Goal: Task Accomplishment & Management: Manage account settings

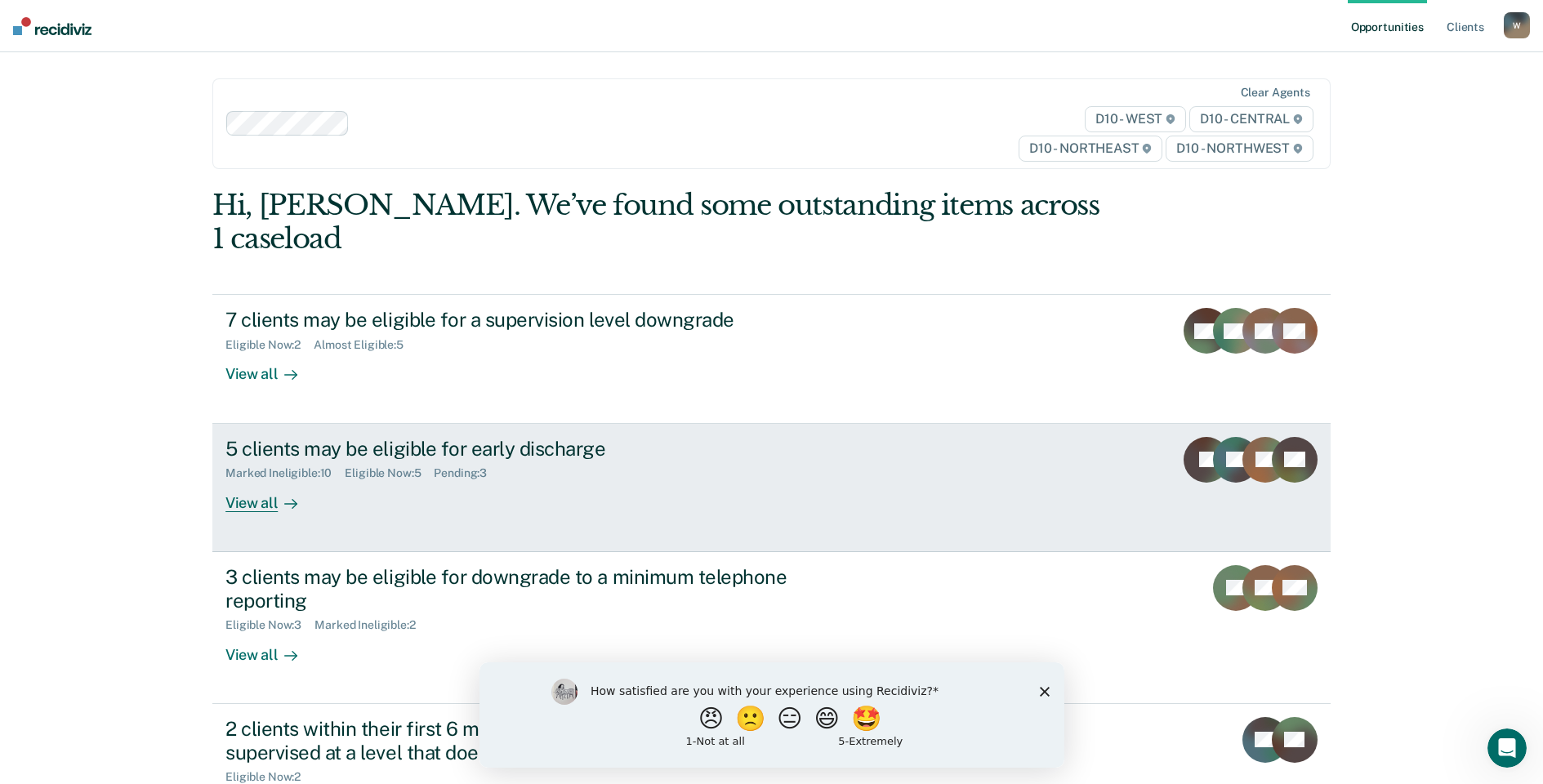
click at [254, 480] on div "View all" at bounding box center [271, 495] width 91 height 32
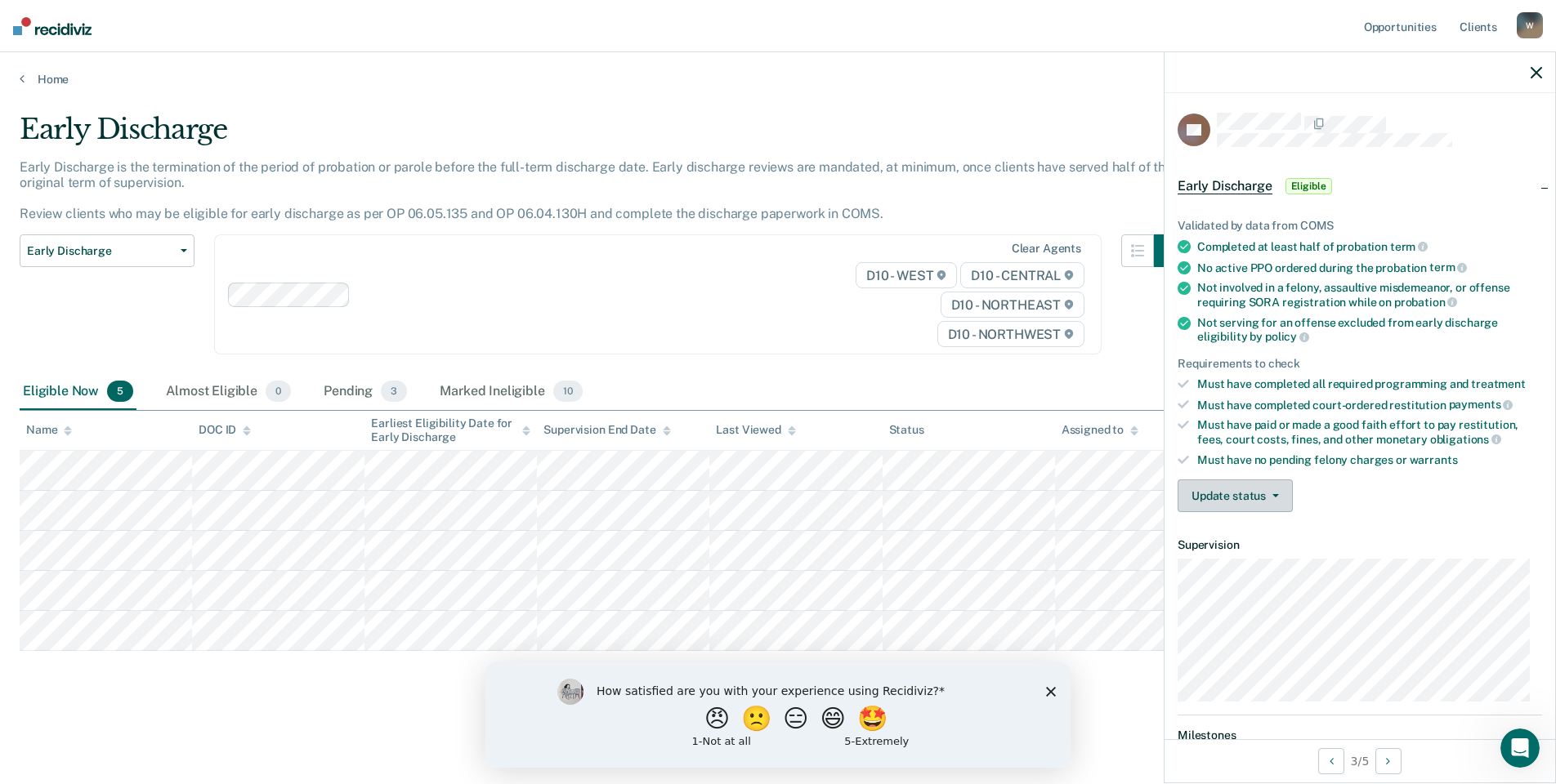
click at [1280, 497] on button "Update status" at bounding box center [1234, 496] width 115 height 33
click at [1224, 561] on button "Mark Ineligible" at bounding box center [1256, 560] width 158 height 26
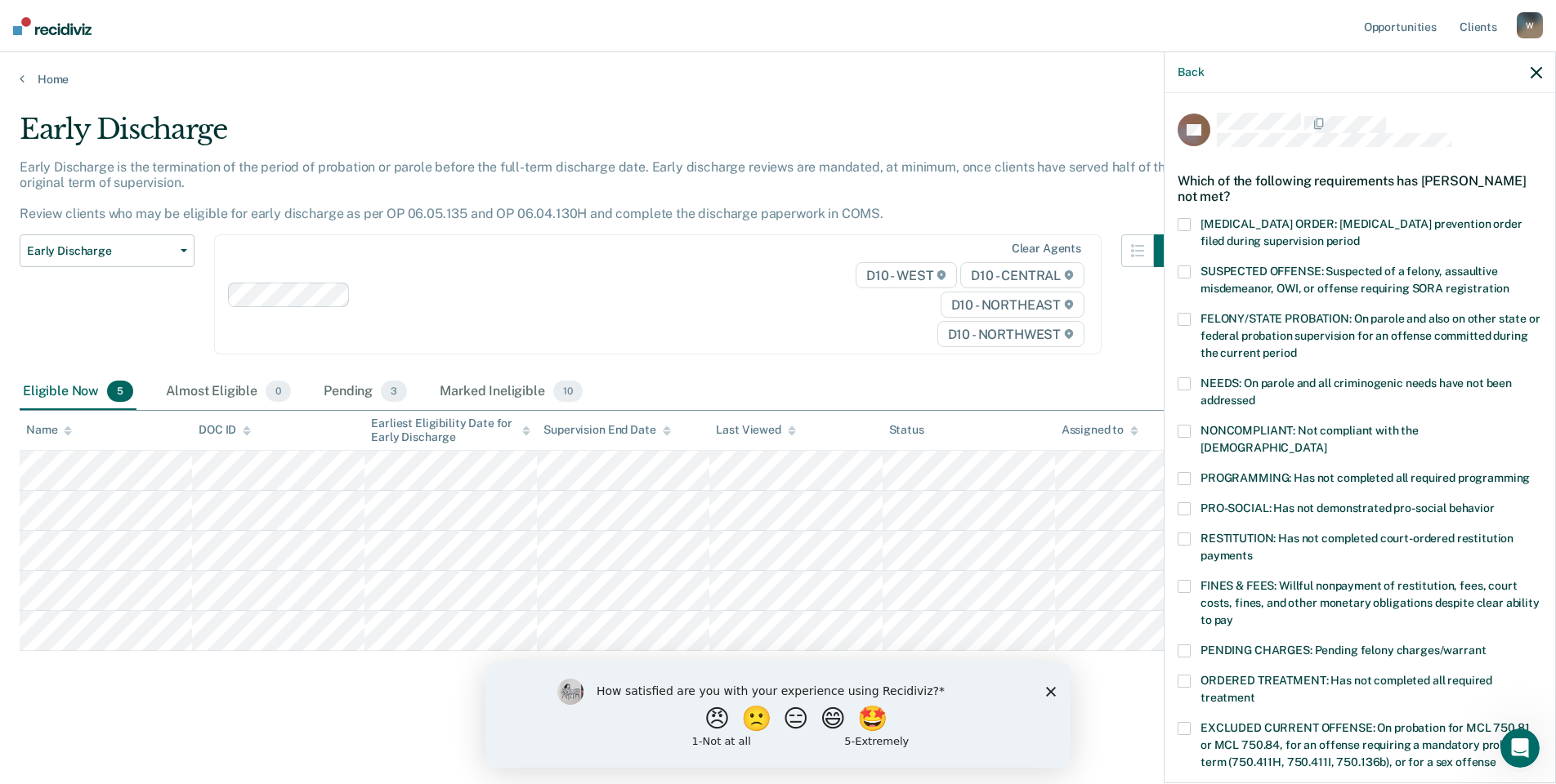
click at [1183, 472] on span at bounding box center [1184, 478] width 13 height 13
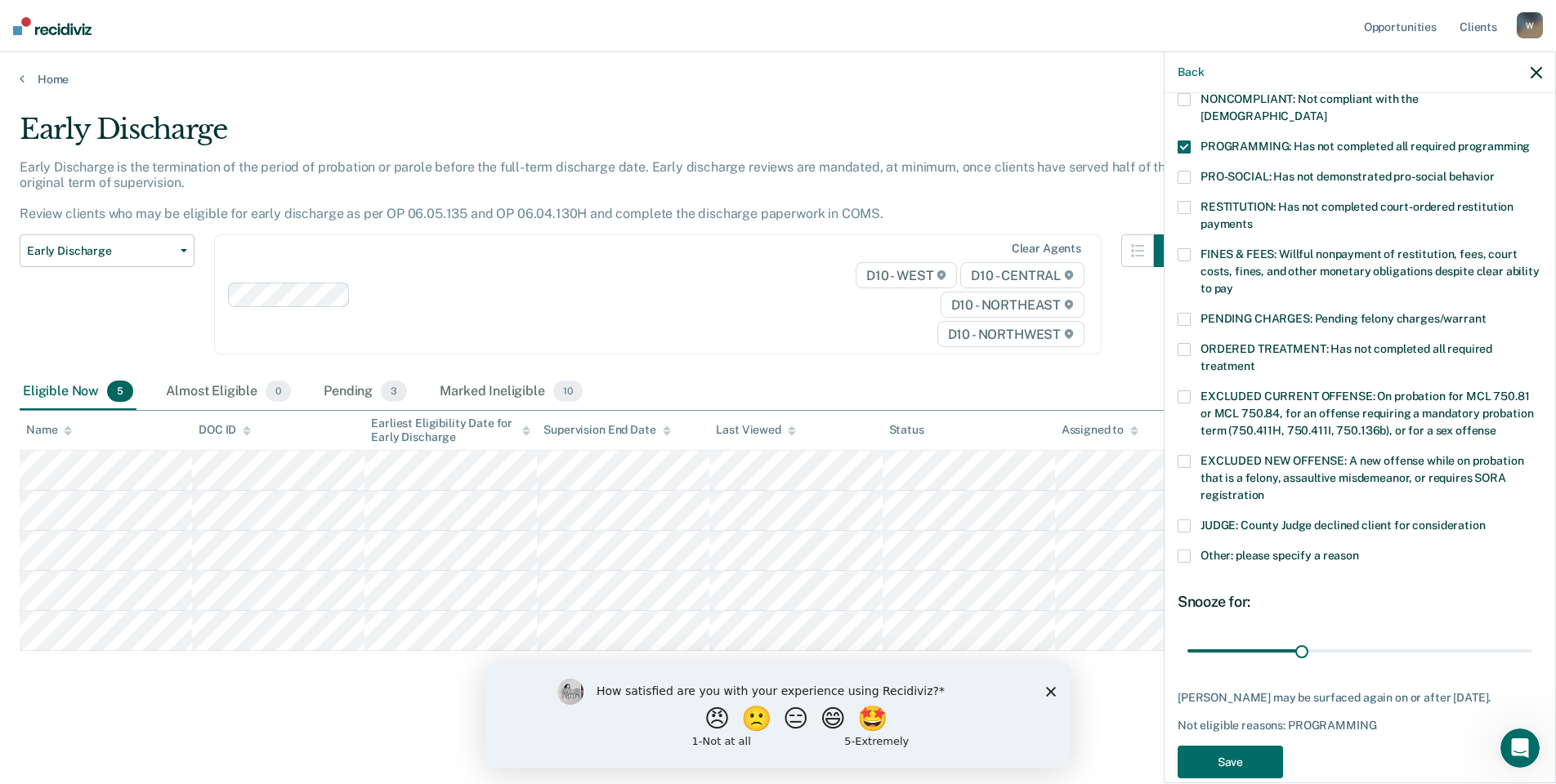
scroll to position [340, 0]
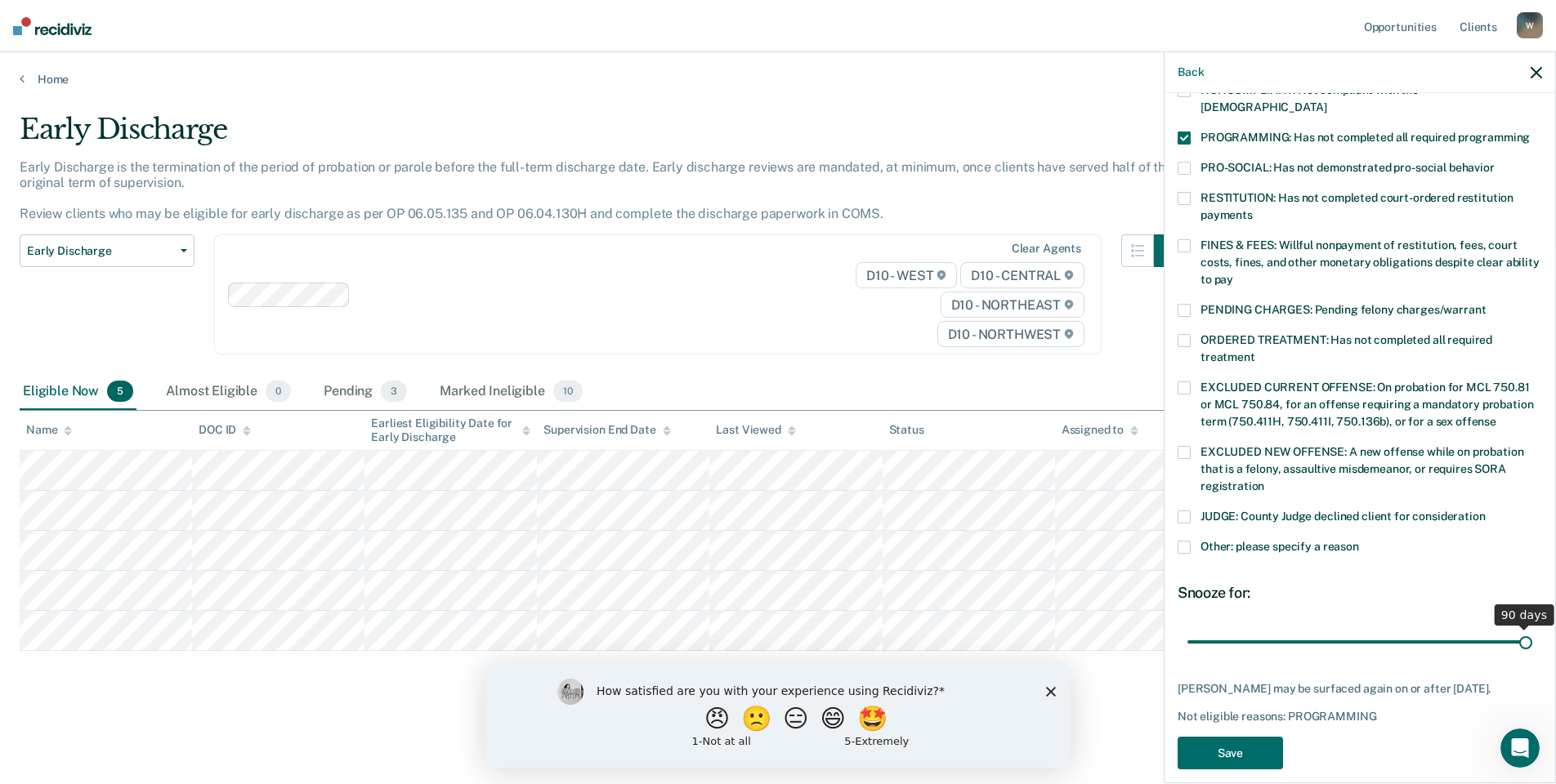
drag, startPoint x: 1299, startPoint y: 620, endPoint x: 1561, endPoint y: 632, distance: 262.3
type input "90"
click at [1532, 632] on input "range" at bounding box center [1359, 642] width 345 height 29
click at [1224, 737] on button "Save" at bounding box center [1230, 753] width 105 height 33
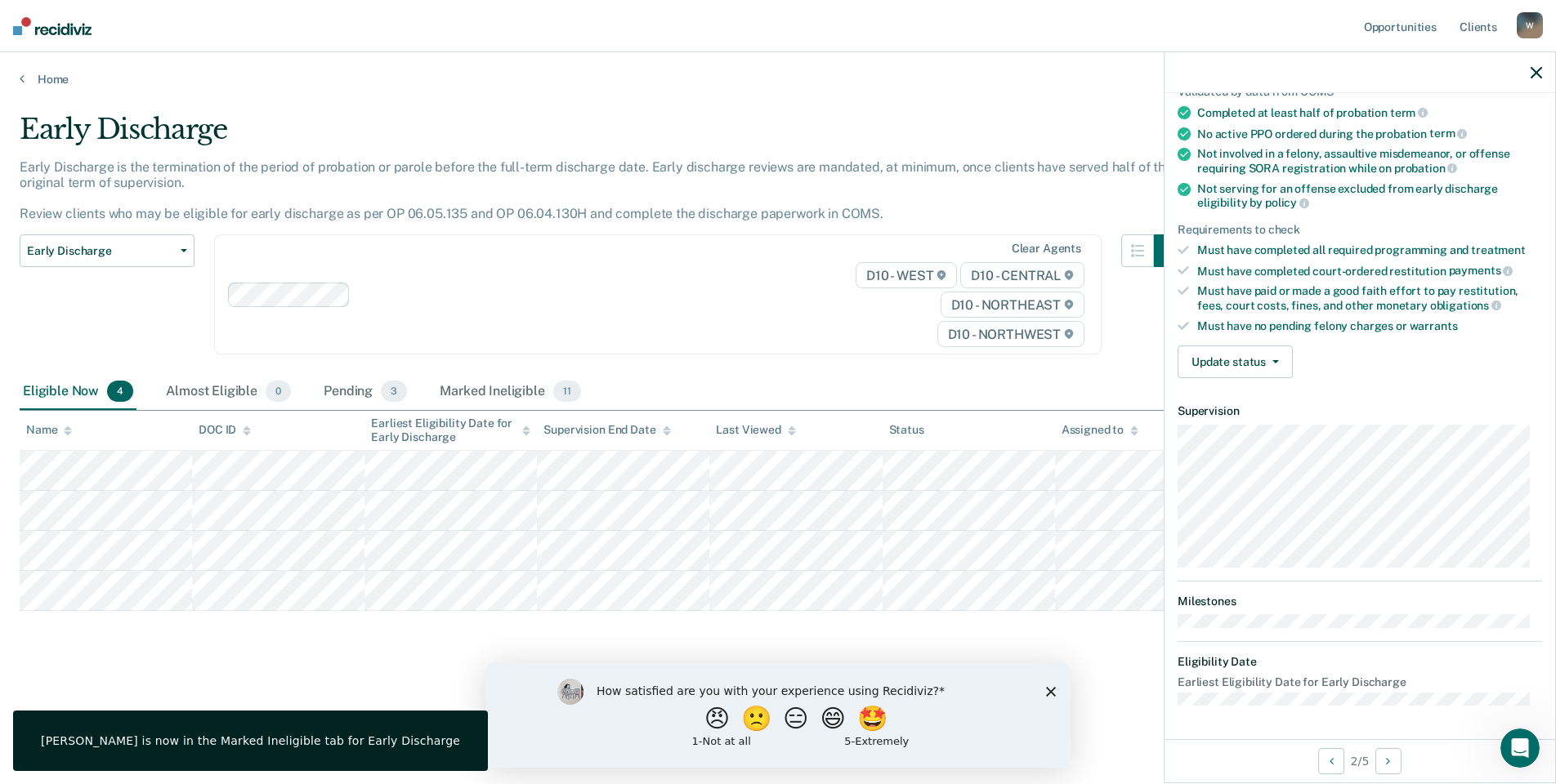
scroll to position [131, 0]
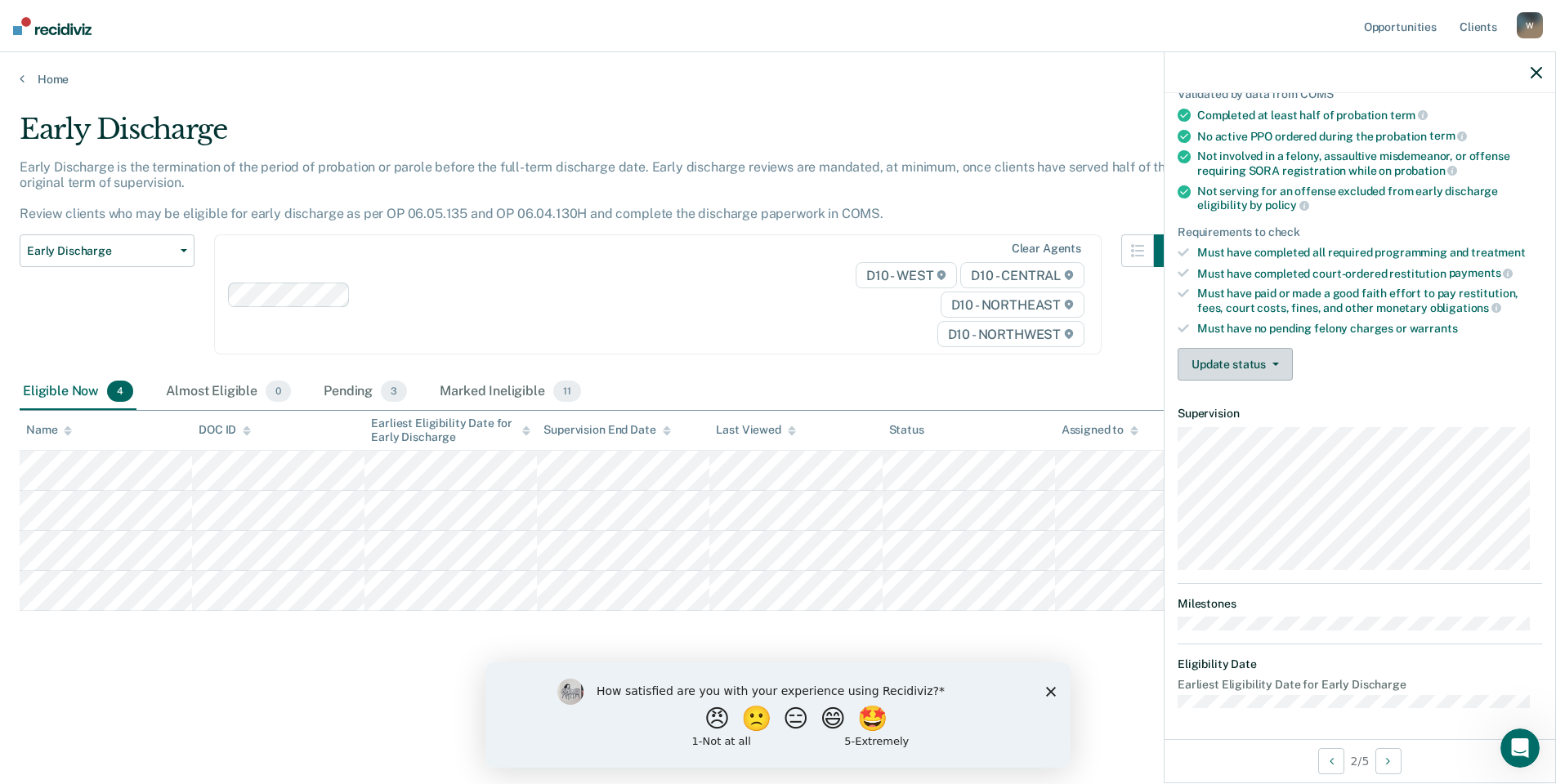
click at [1216, 362] on button "Update status" at bounding box center [1234, 364] width 115 height 33
click at [1205, 430] on button "Mark Ineligible" at bounding box center [1256, 429] width 158 height 26
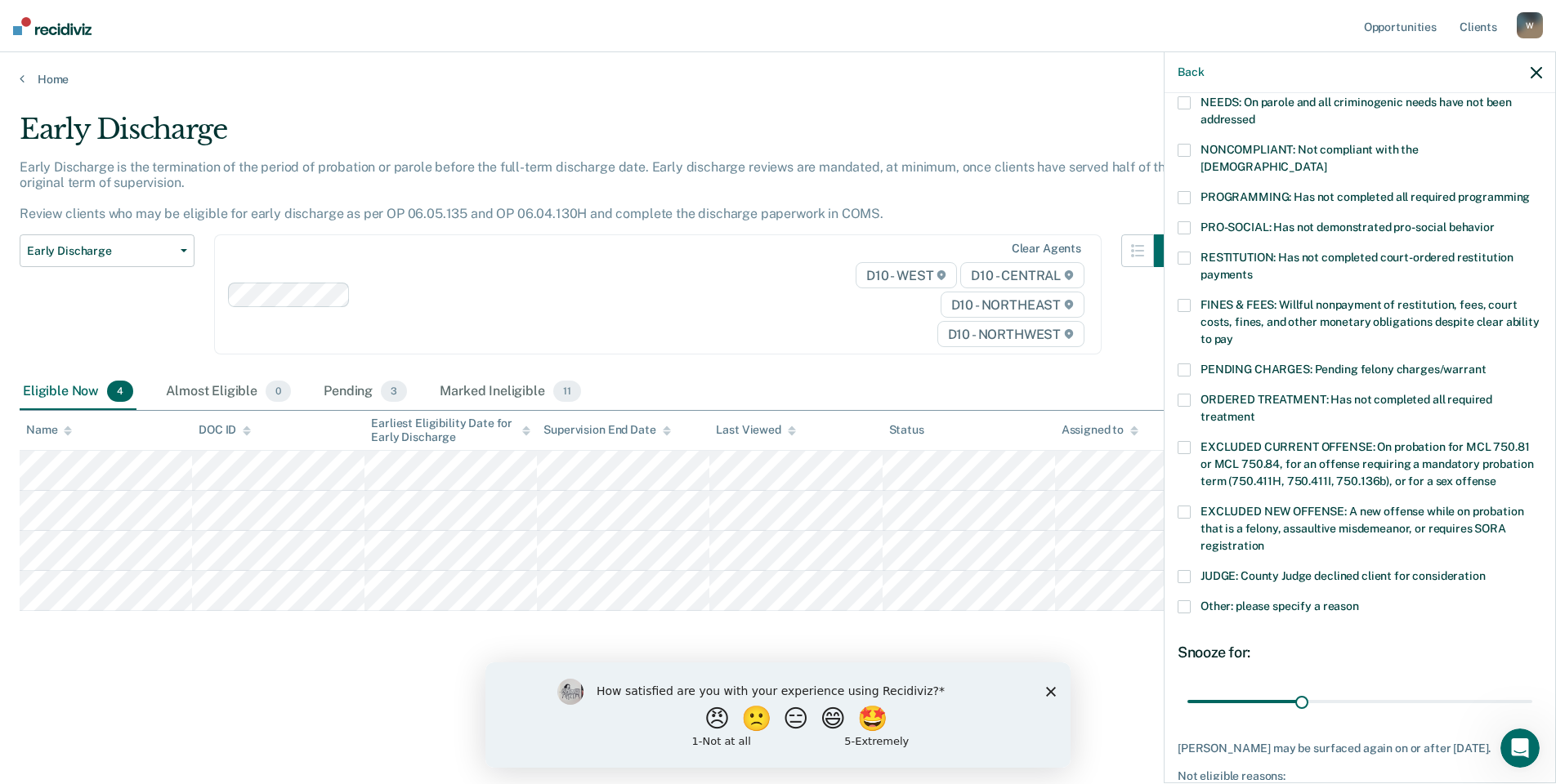
scroll to position [340, 0]
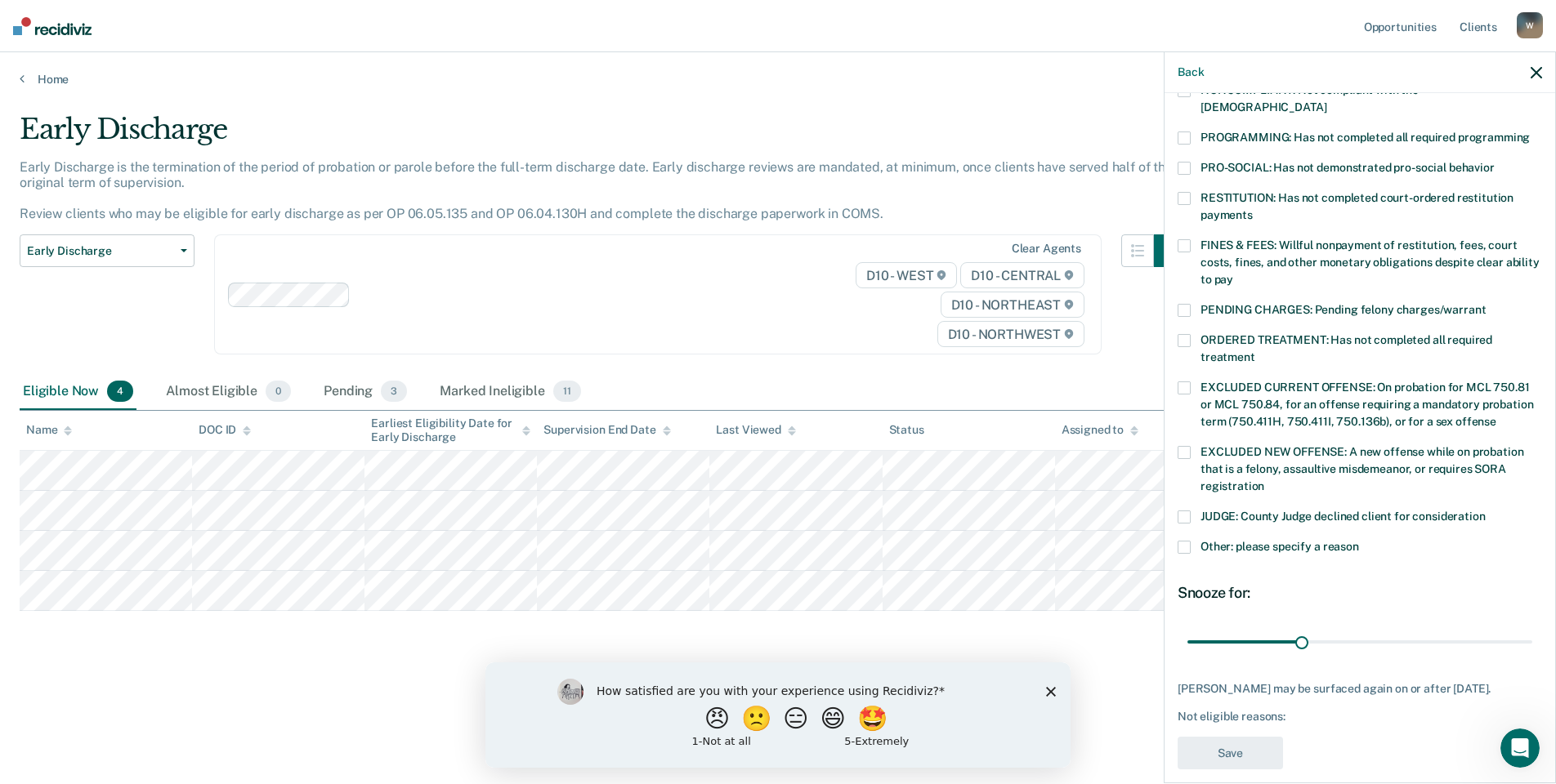
click at [1188, 540] on span at bounding box center [1184, 547] width 13 height 13
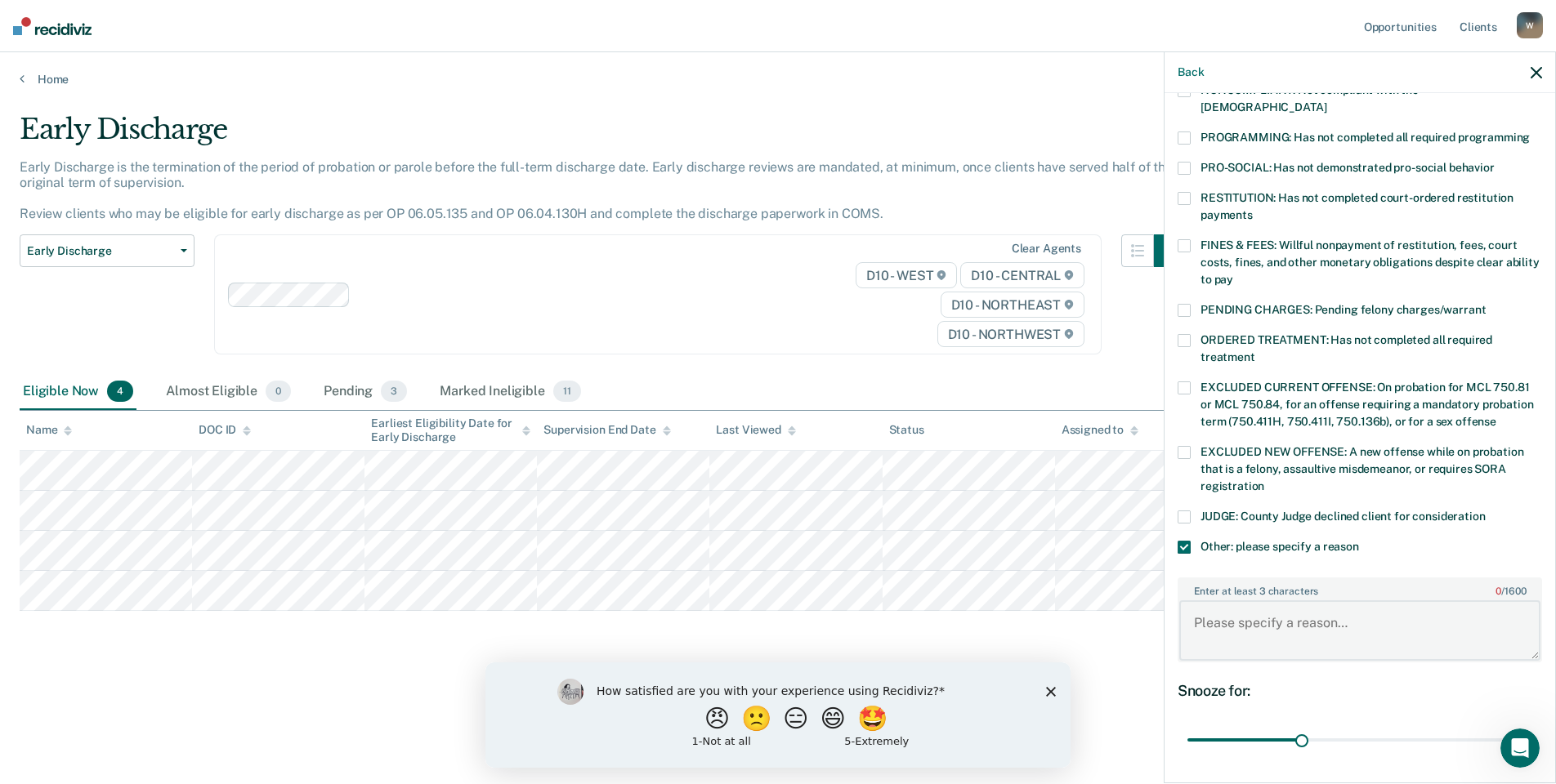
click at [1221, 601] on textarea "Enter at least 3 characters 0 / 1600" at bounding box center [1359, 630] width 361 height 61
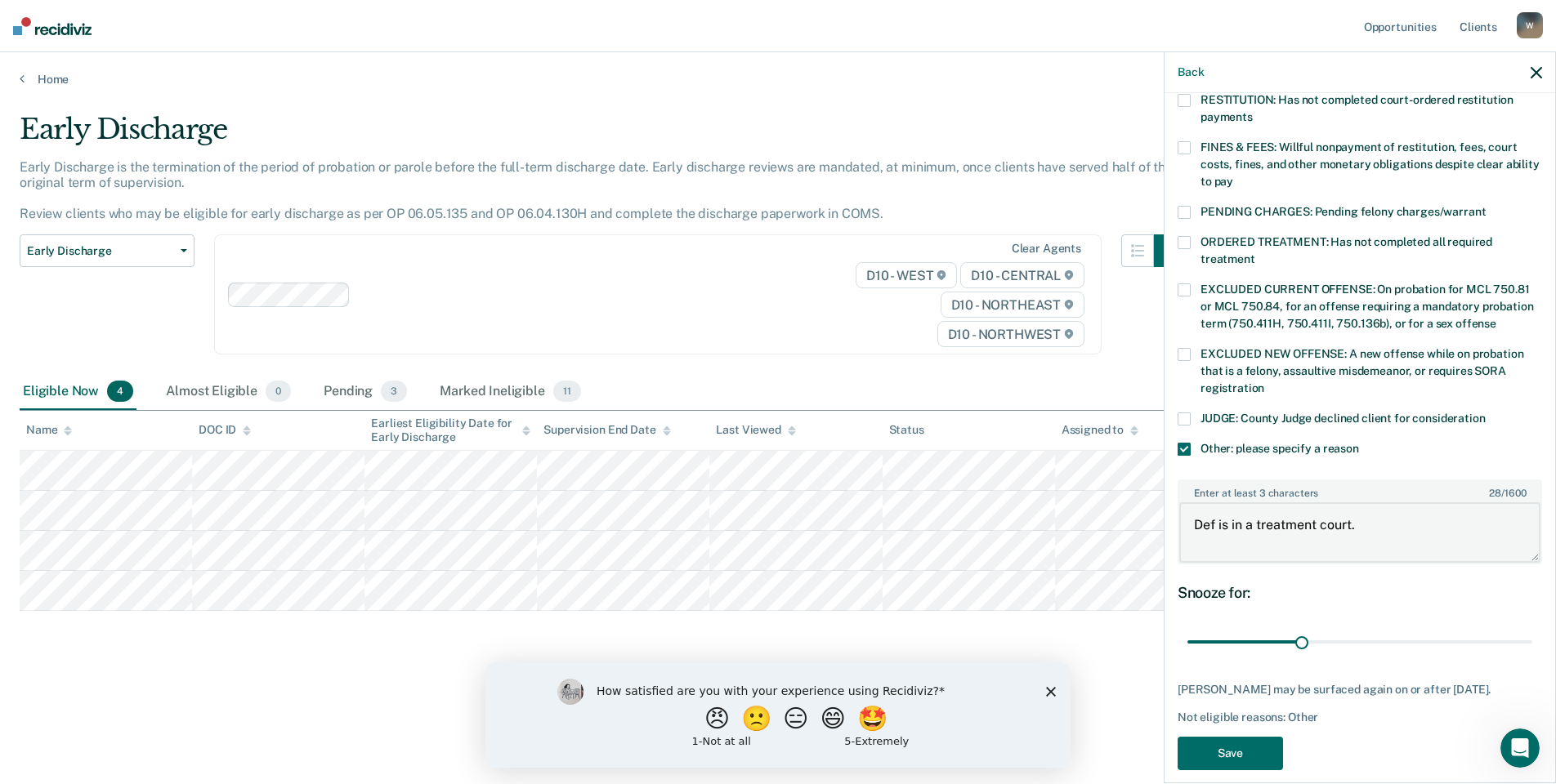
scroll to position [439, 0]
type textarea "Def is in a treatment court."
drag, startPoint x: 1295, startPoint y: 621, endPoint x: 1530, endPoint y: 628, distance: 235.1
type input "90"
click at [1530, 628] on input "range" at bounding box center [1359, 642] width 345 height 29
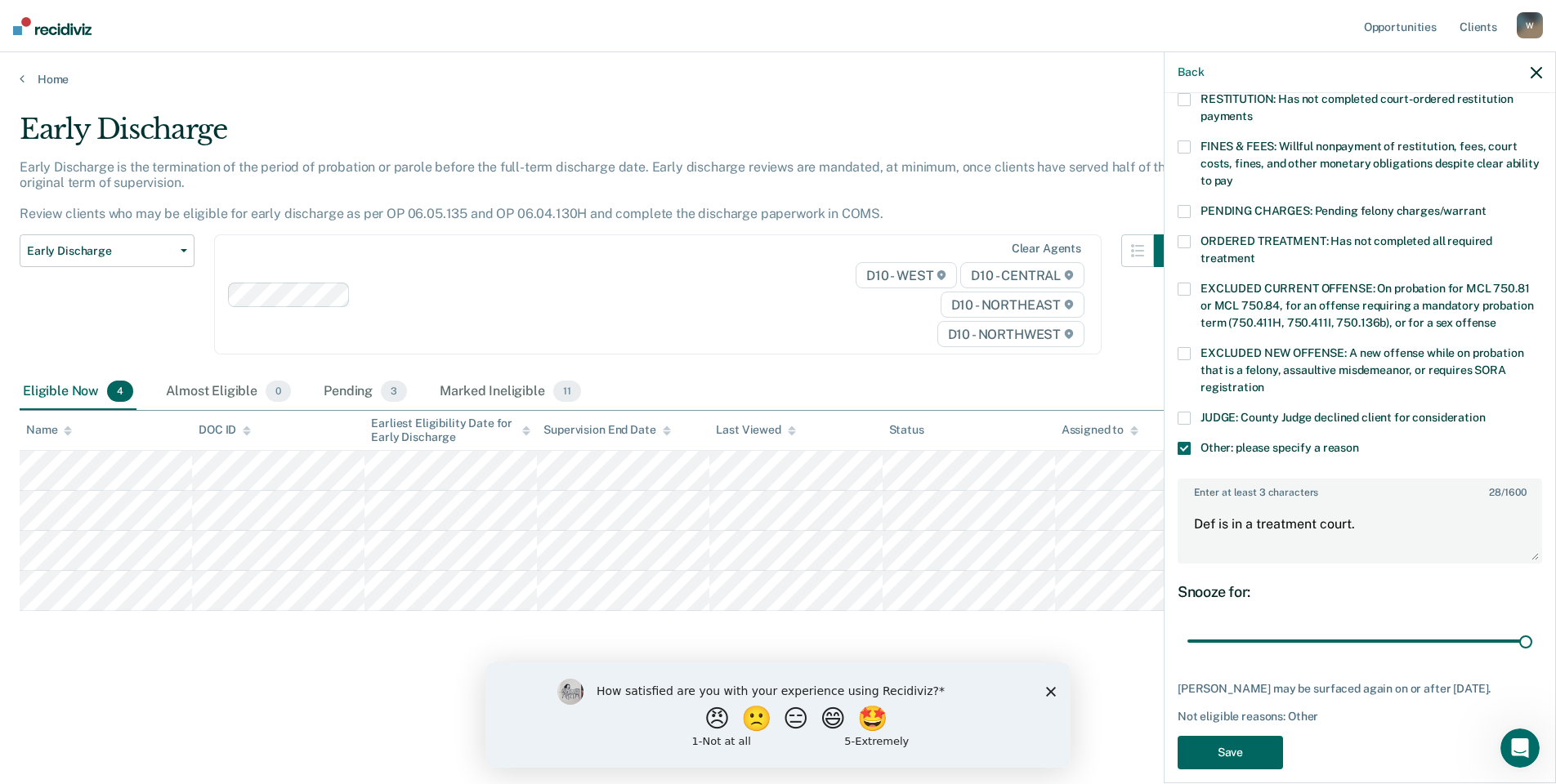
click at [1209, 739] on button "Save" at bounding box center [1230, 752] width 105 height 33
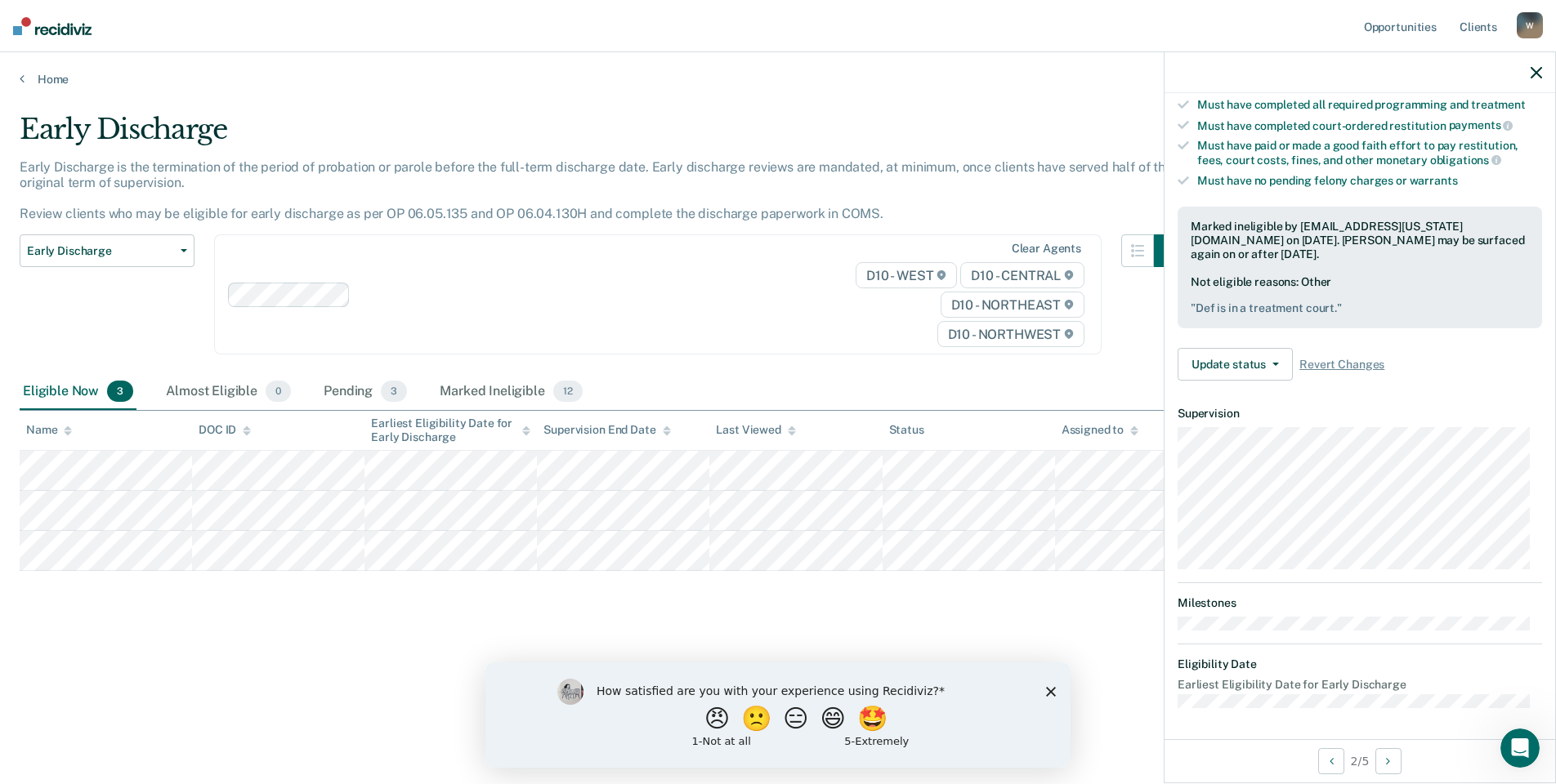
scroll to position [166, 0]
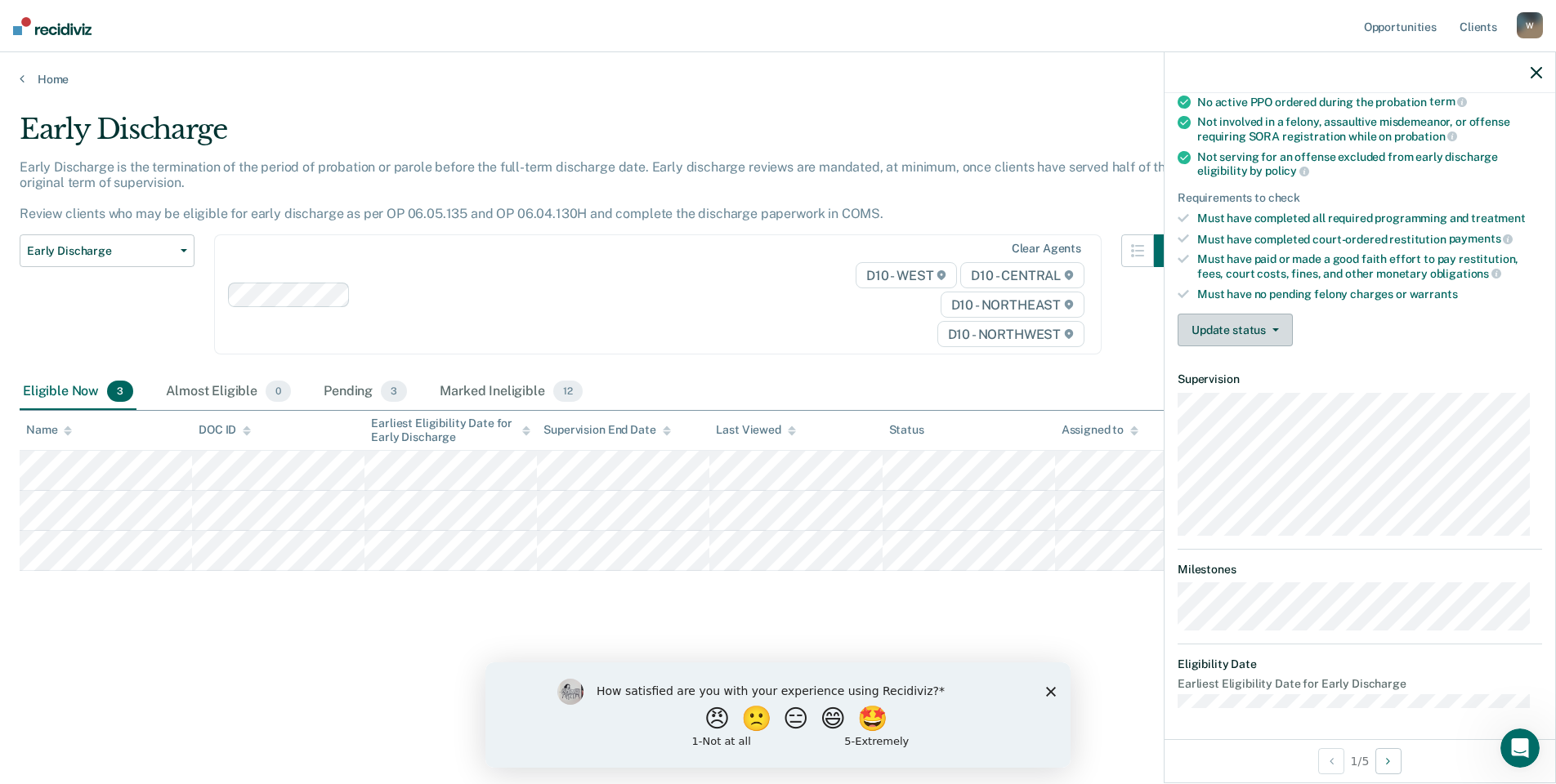
click at [1274, 322] on button "Update status" at bounding box center [1234, 330] width 115 height 33
click at [1256, 394] on button "Mark Ineligible" at bounding box center [1256, 395] width 158 height 26
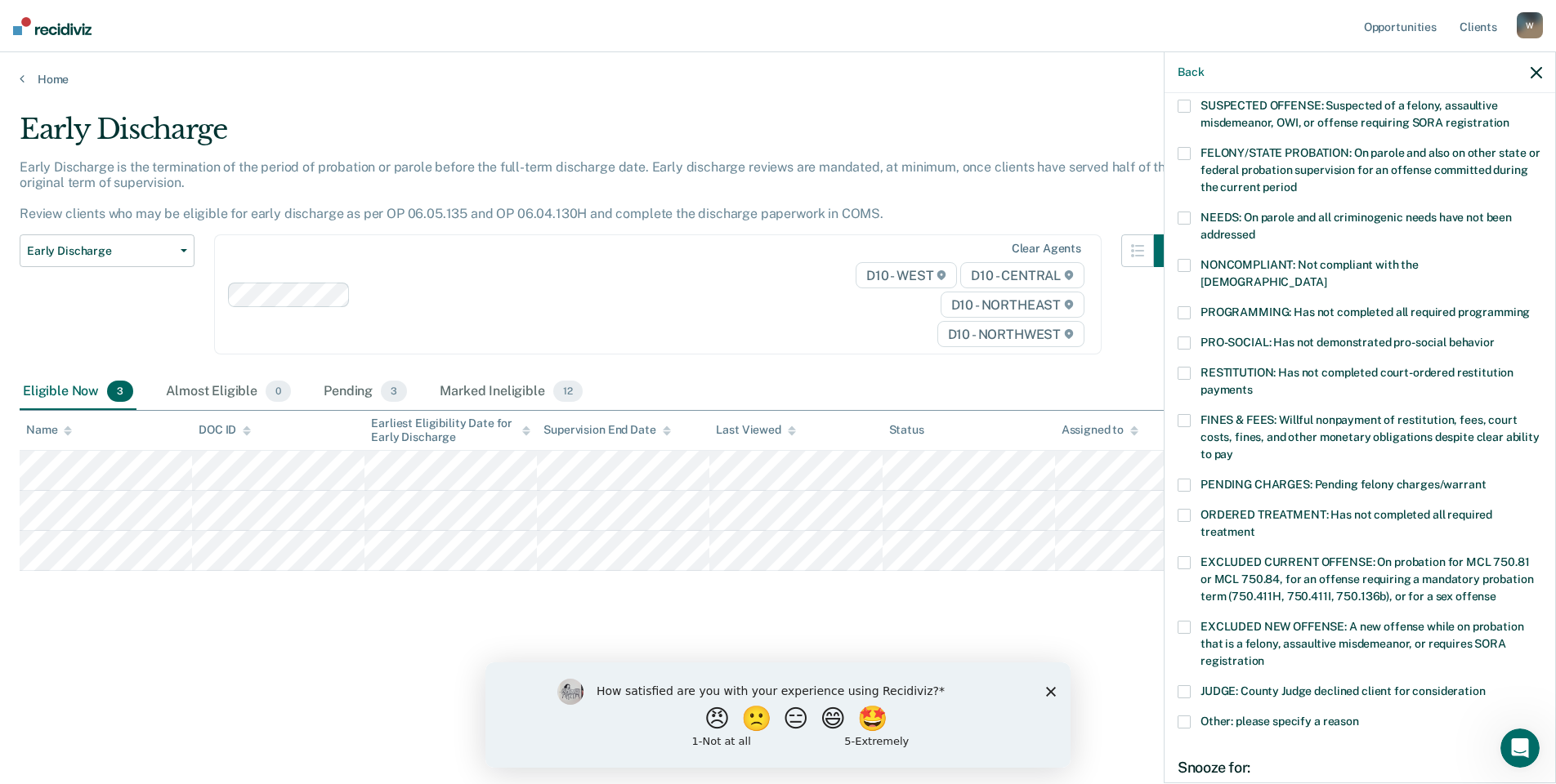
click at [1189, 306] on span at bounding box center [1184, 312] width 13 height 13
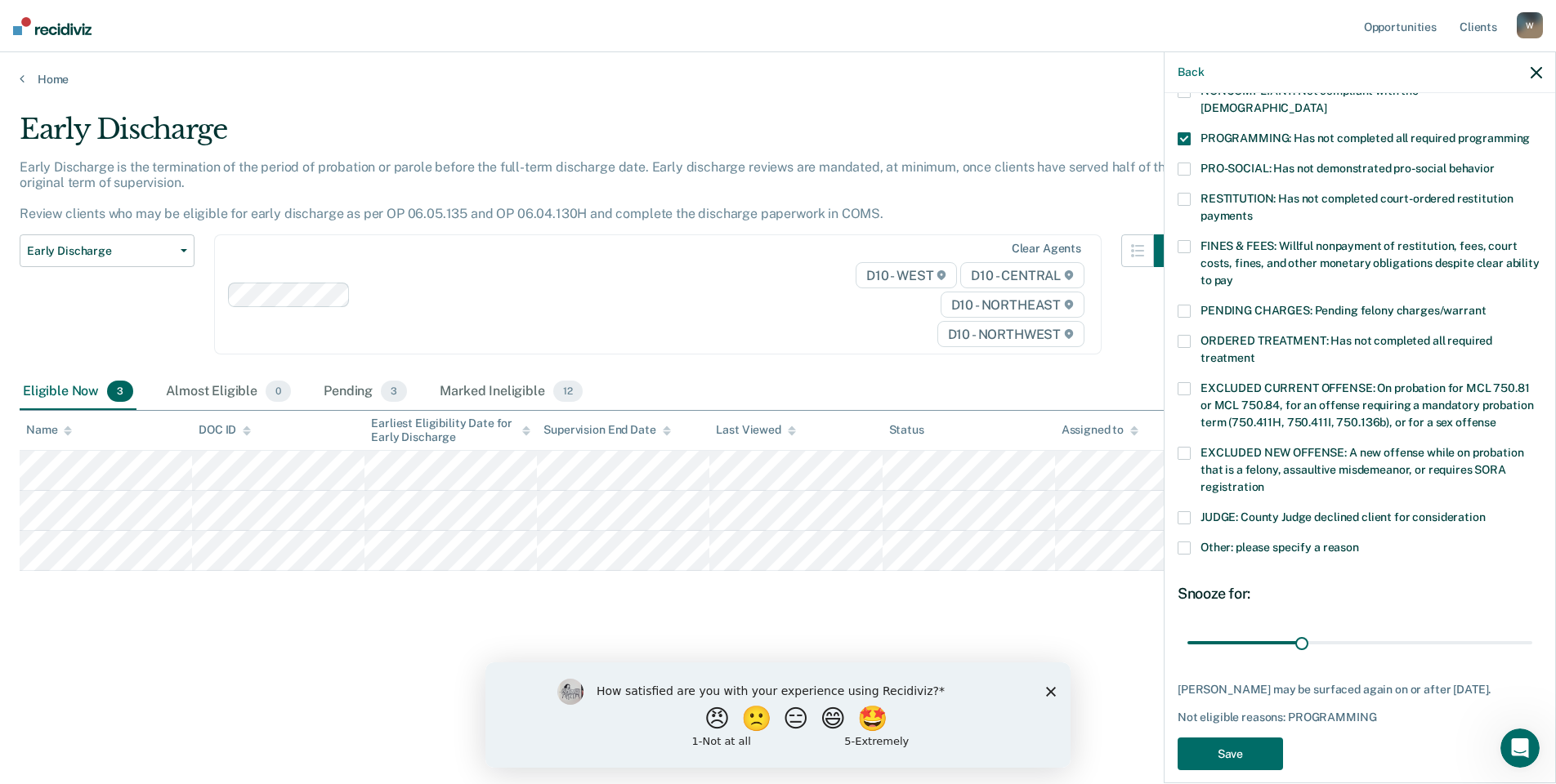
scroll to position [340, 0]
drag, startPoint x: 1328, startPoint y: 621, endPoint x: 1551, endPoint y: 645, distance: 224.3
type input "90"
click at [1532, 645] on input "range" at bounding box center [1359, 642] width 345 height 29
click at [1246, 737] on button "Save" at bounding box center [1230, 753] width 105 height 33
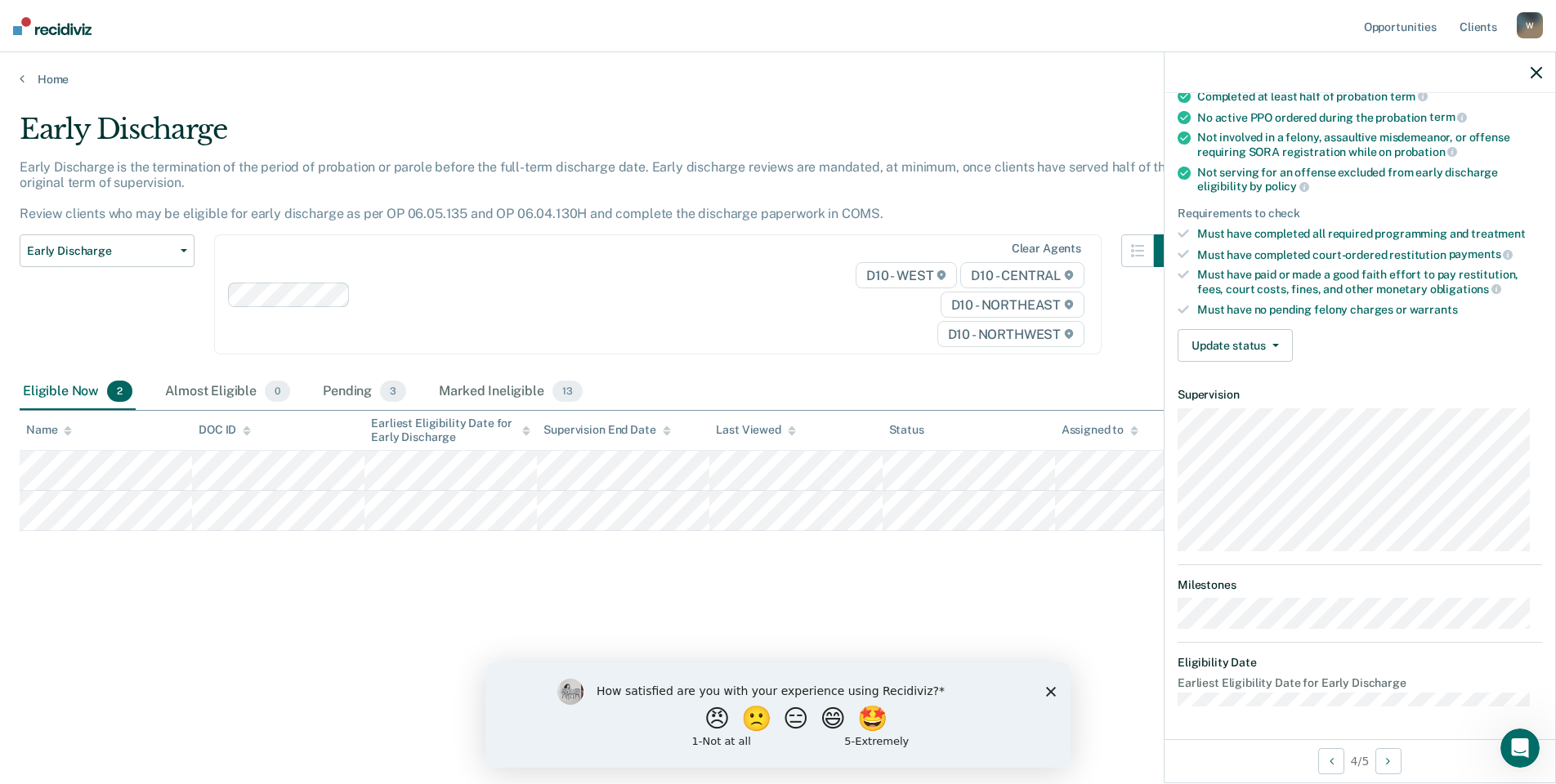
scroll to position [148, 0]
click at [1273, 341] on button "Update status" at bounding box center [1234, 347] width 115 height 33
click at [1263, 384] on button "[PERSON_NAME]" at bounding box center [1256, 386] width 158 height 26
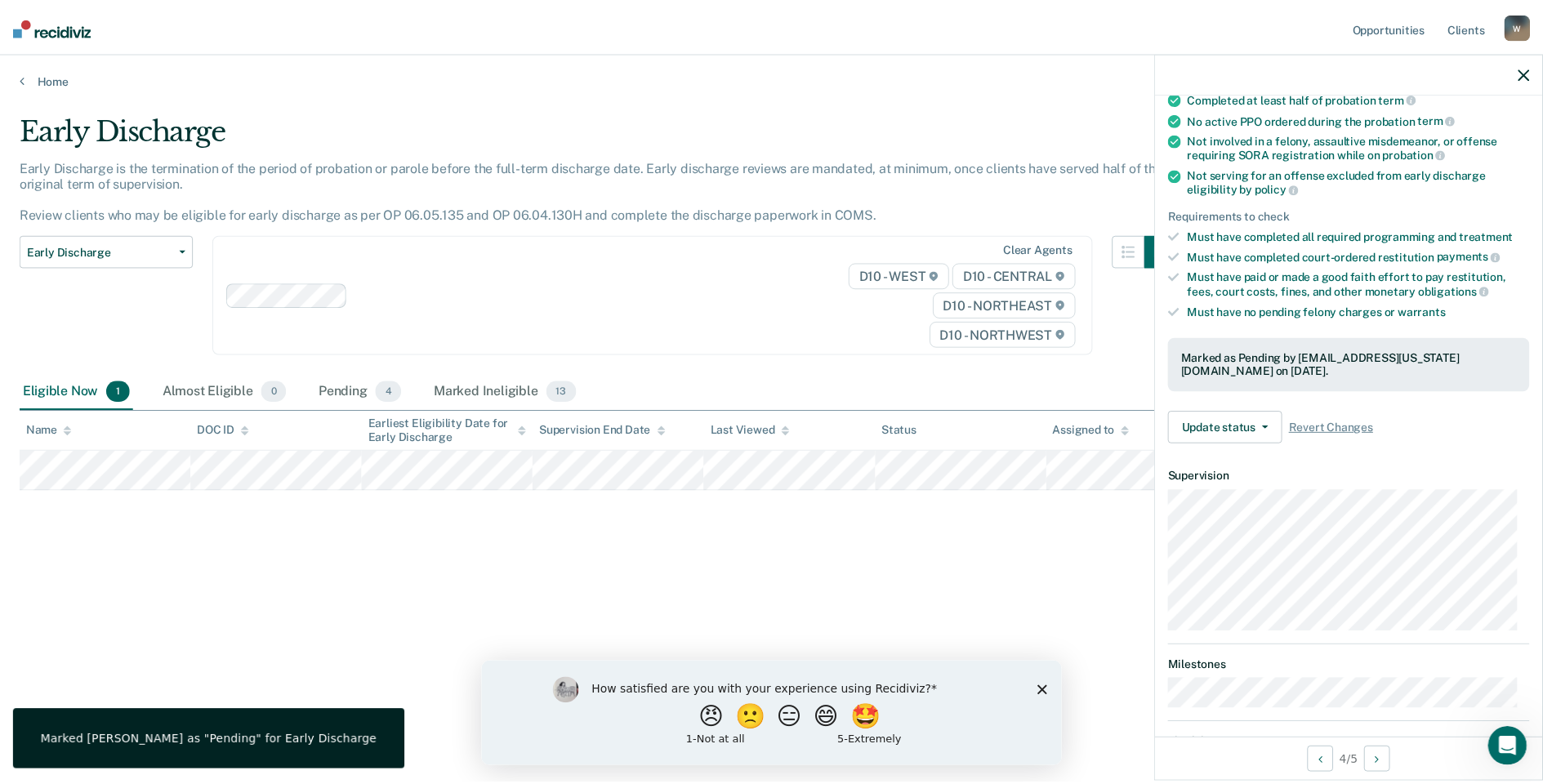
scroll to position [131, 0]
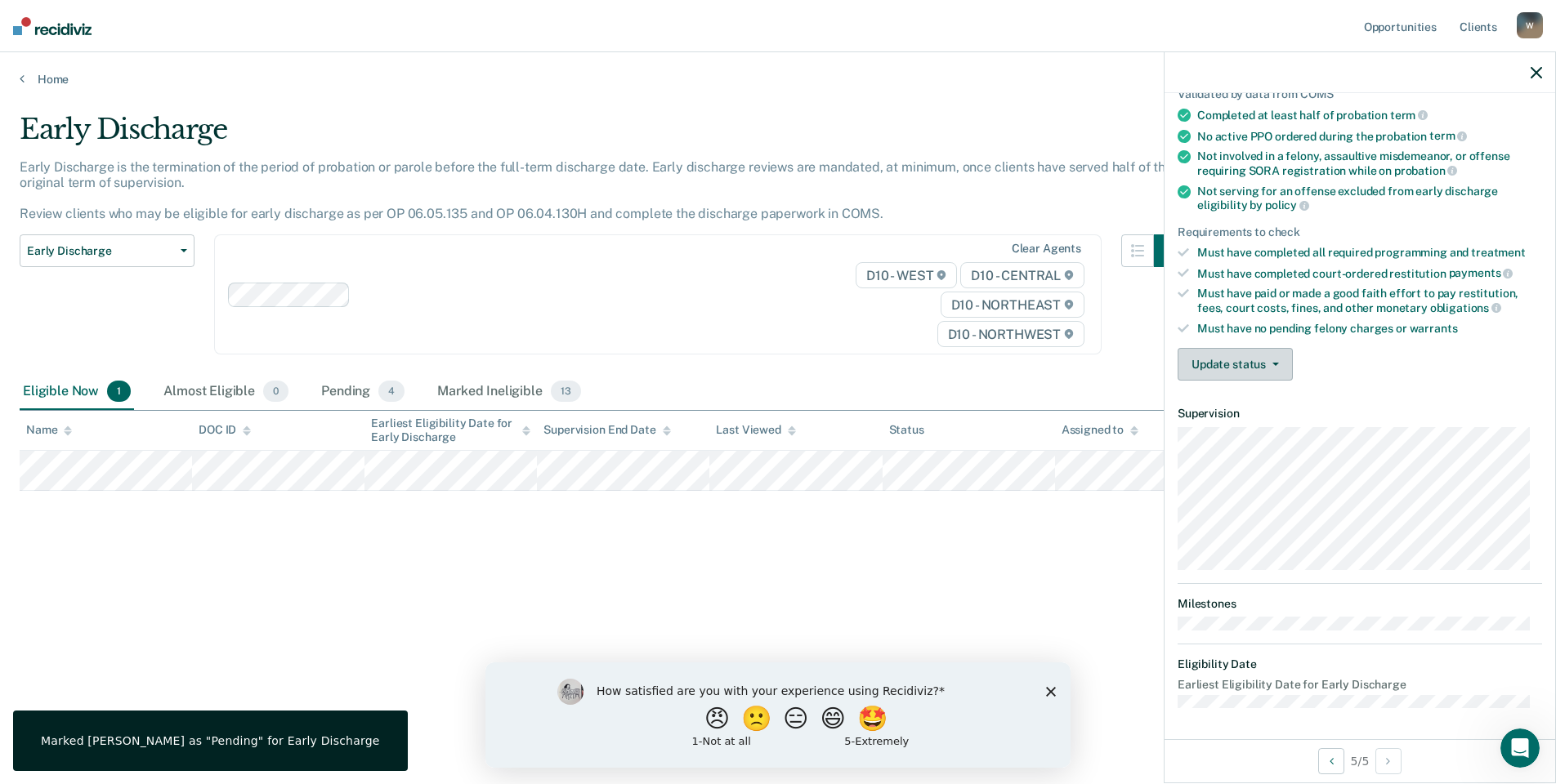
click at [1282, 359] on button "Update status" at bounding box center [1234, 364] width 115 height 33
click at [1234, 404] on button "[PERSON_NAME]" at bounding box center [1256, 403] width 158 height 26
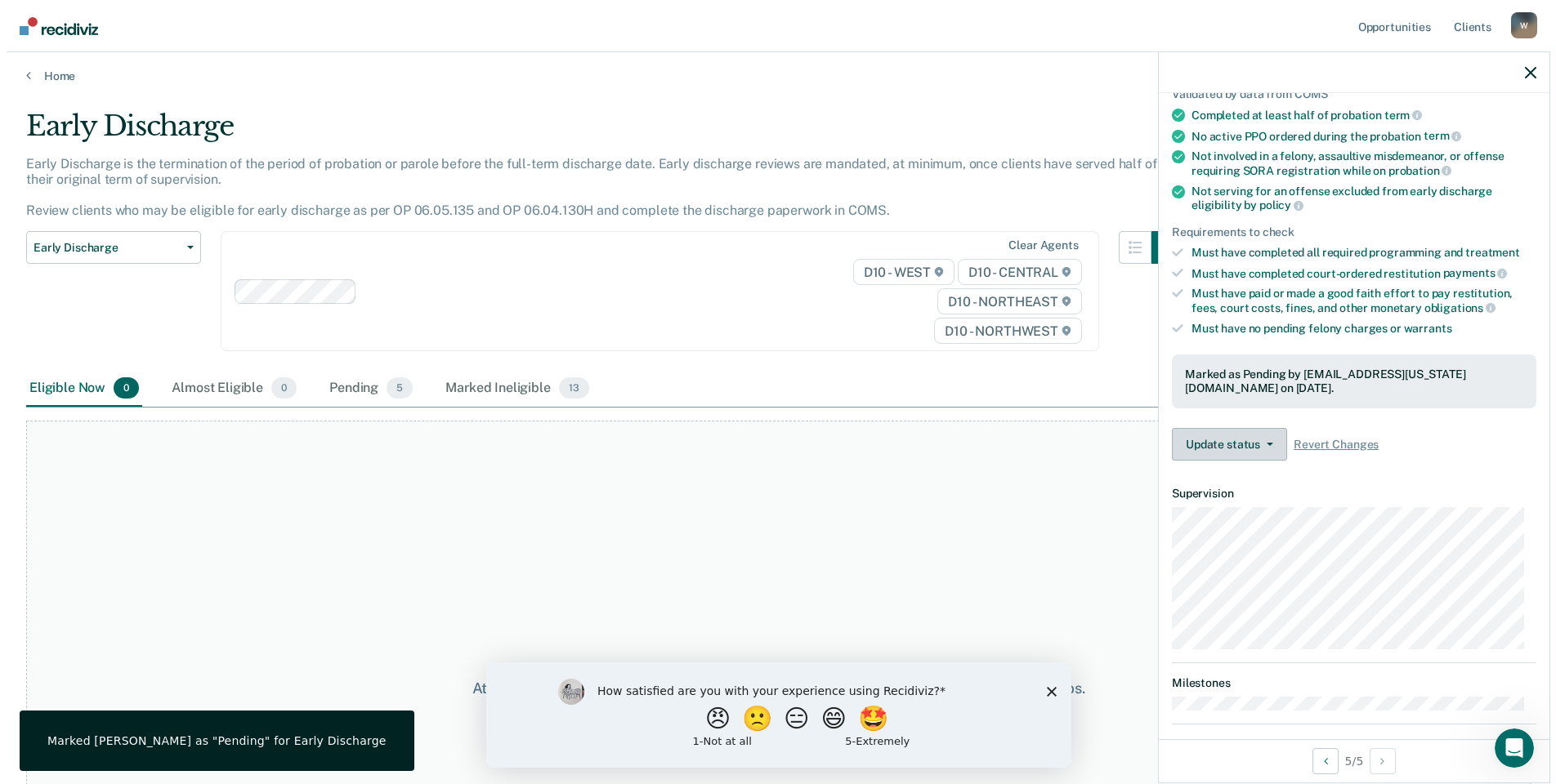
scroll to position [0, 0]
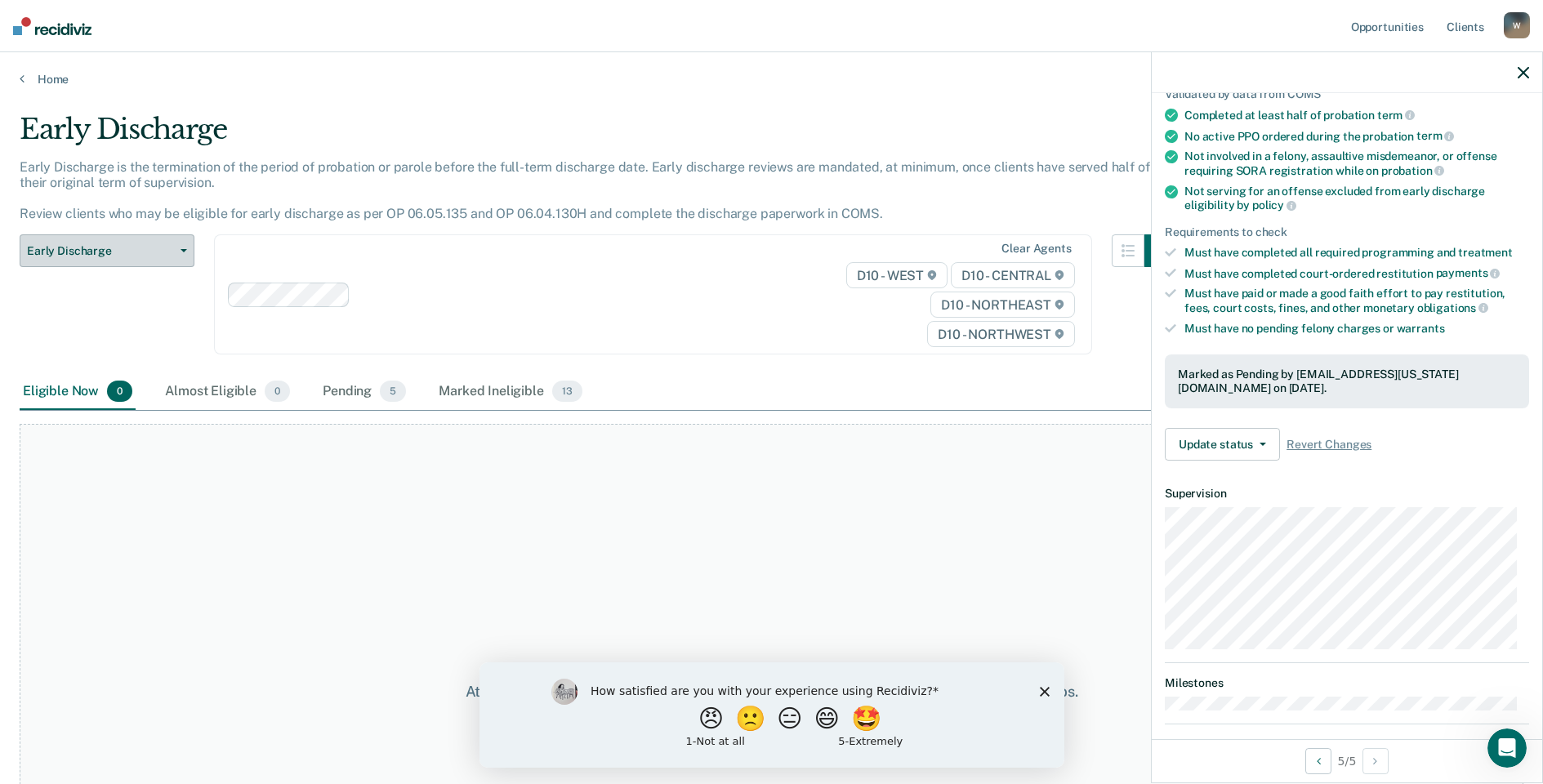
click at [189, 253] on button "Early Discharge" at bounding box center [107, 251] width 175 height 33
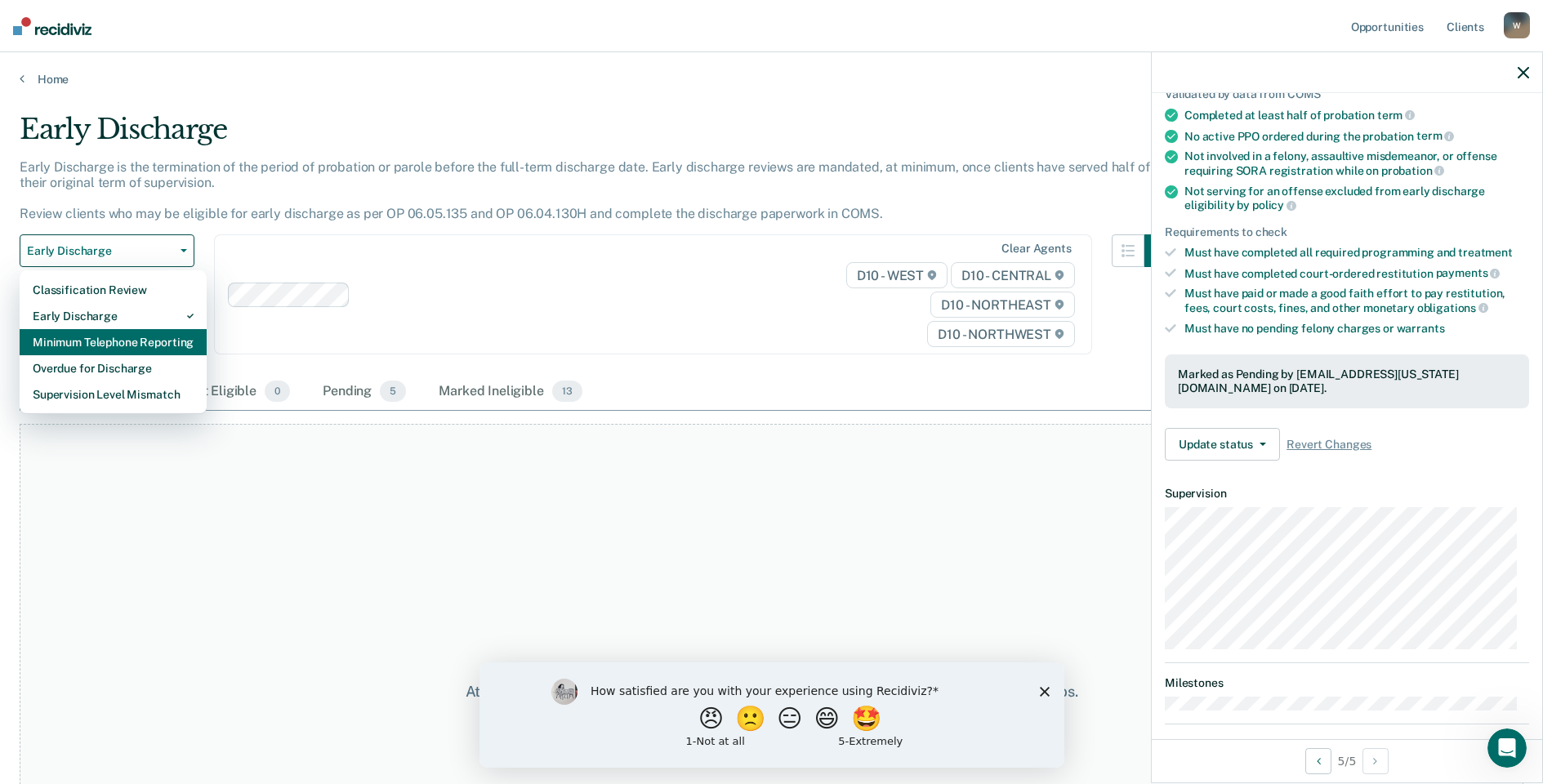
click at [108, 341] on div "Minimum Telephone Reporting" at bounding box center [113, 342] width 161 height 26
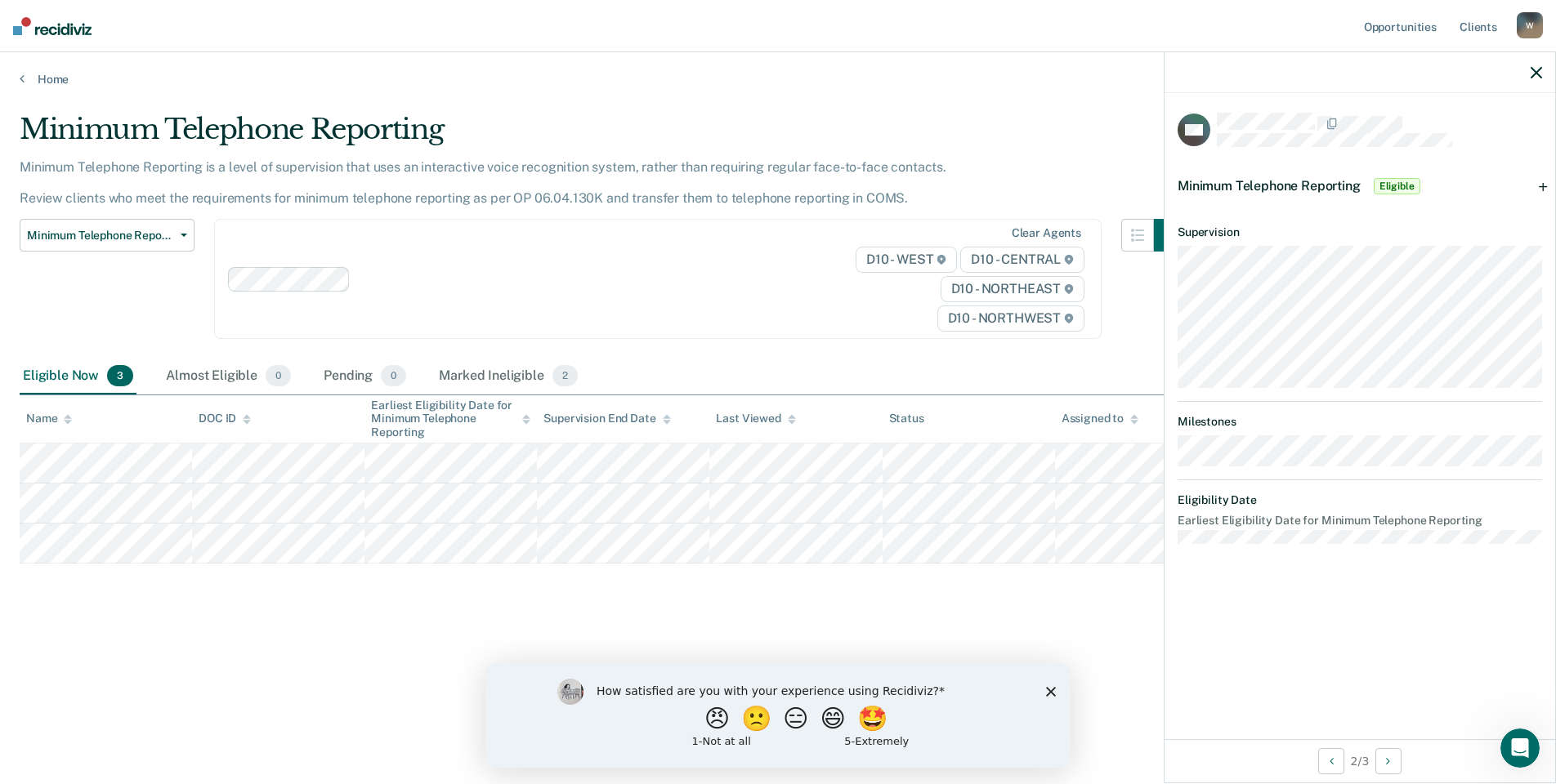
click at [1390, 178] on span "Eligible" at bounding box center [1396, 186] width 46 height 16
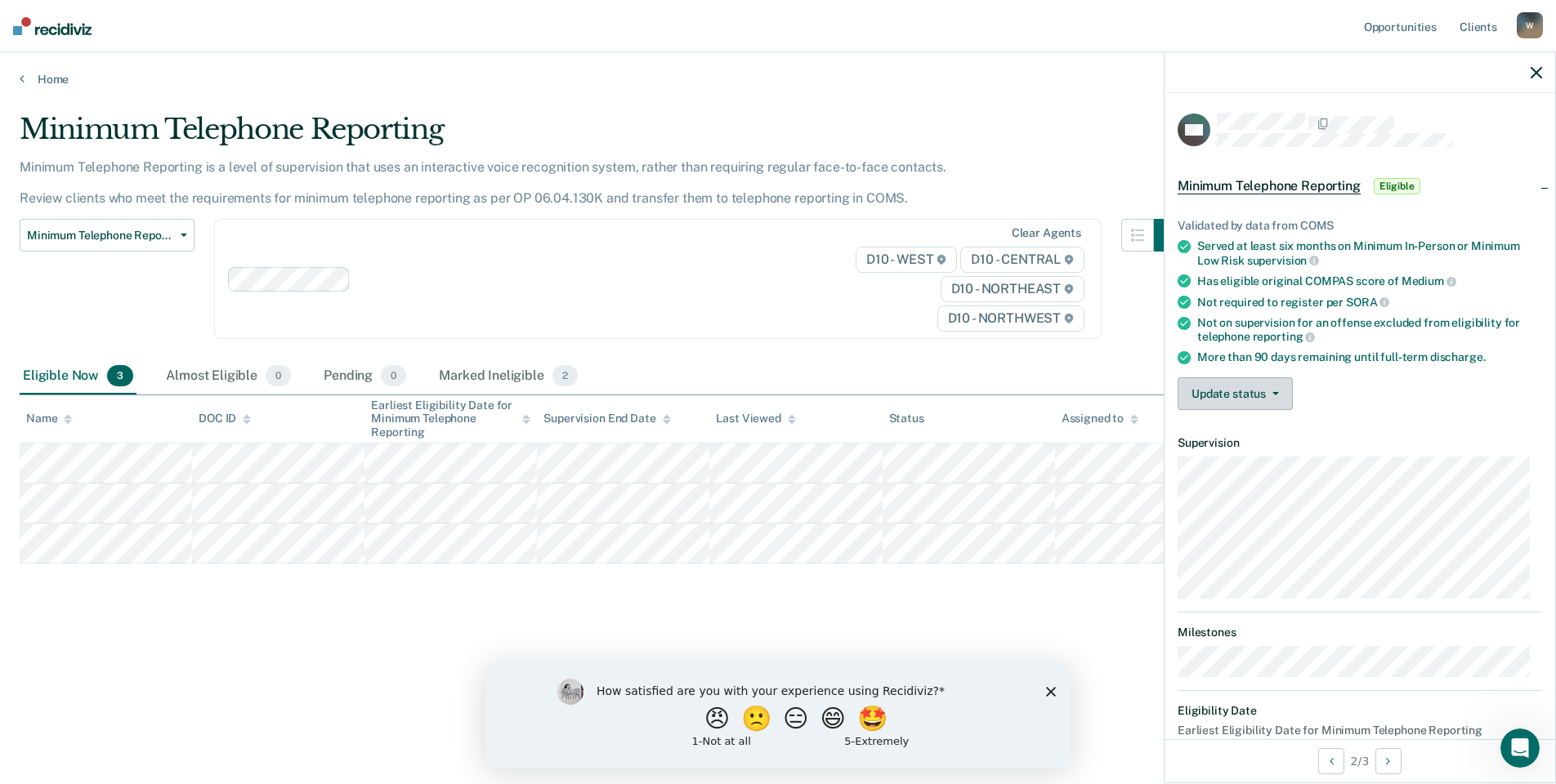
click at [1277, 387] on button "Update status" at bounding box center [1234, 394] width 115 height 33
click at [1248, 457] on button "Mark Ineligible" at bounding box center [1256, 459] width 158 height 26
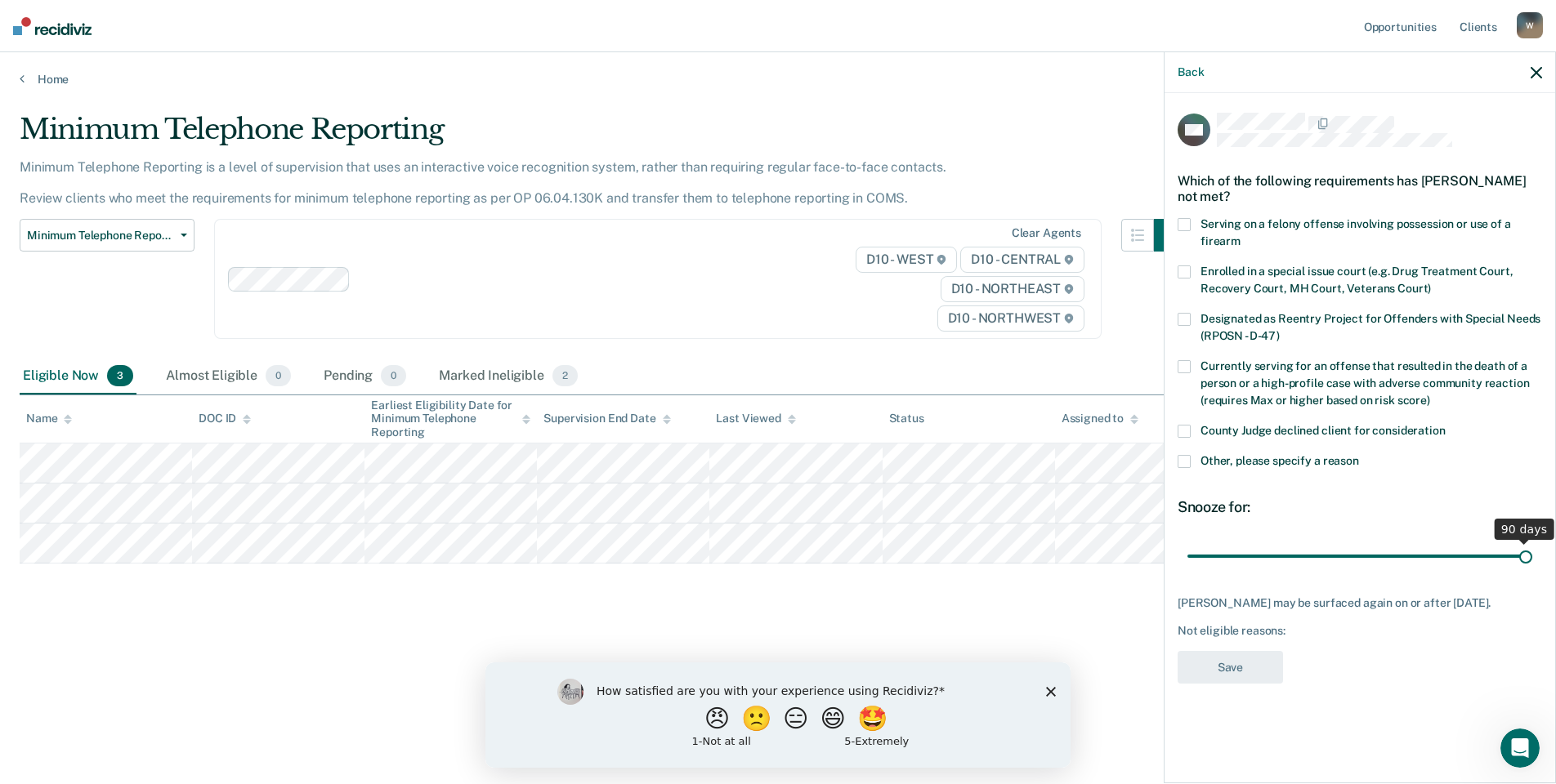
drag, startPoint x: 1299, startPoint y: 555, endPoint x: 1561, endPoint y: 580, distance: 263.2
type input "90"
click at [1532, 570] on input "range" at bounding box center [1359, 556] width 345 height 29
click at [1191, 458] on label "Other, please specify a reason" at bounding box center [1359, 463] width 364 height 17
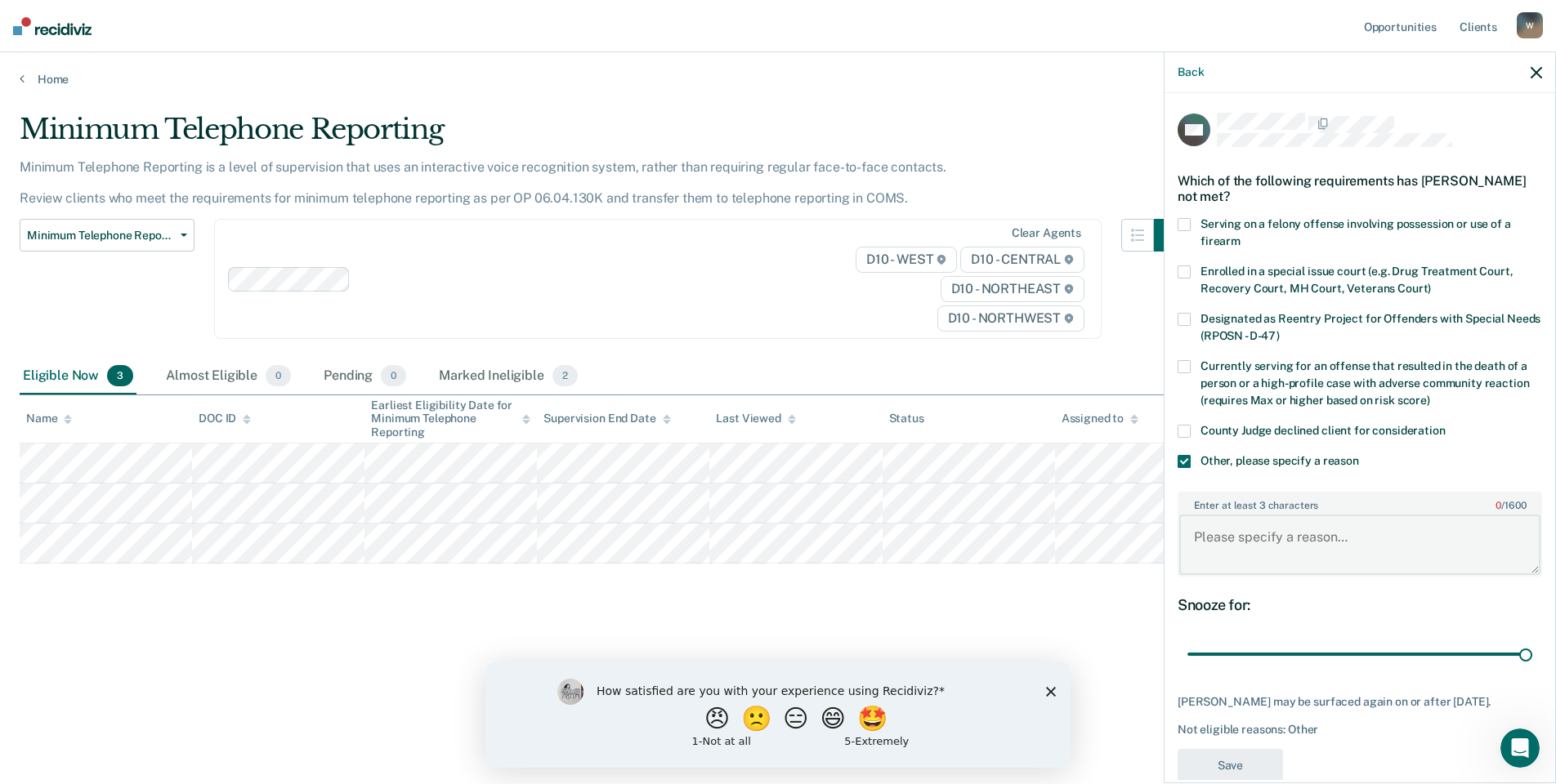
click at [1200, 546] on textarea "Enter at least 3 characters 0 / 1600" at bounding box center [1359, 544] width 361 height 61
type textarea "Due to Def current charge"
drag, startPoint x: 1238, startPoint y: 770, endPoint x: 1220, endPoint y: 772, distance: 18.1
click at [1238, 770] on button "Save" at bounding box center [1230, 765] width 105 height 33
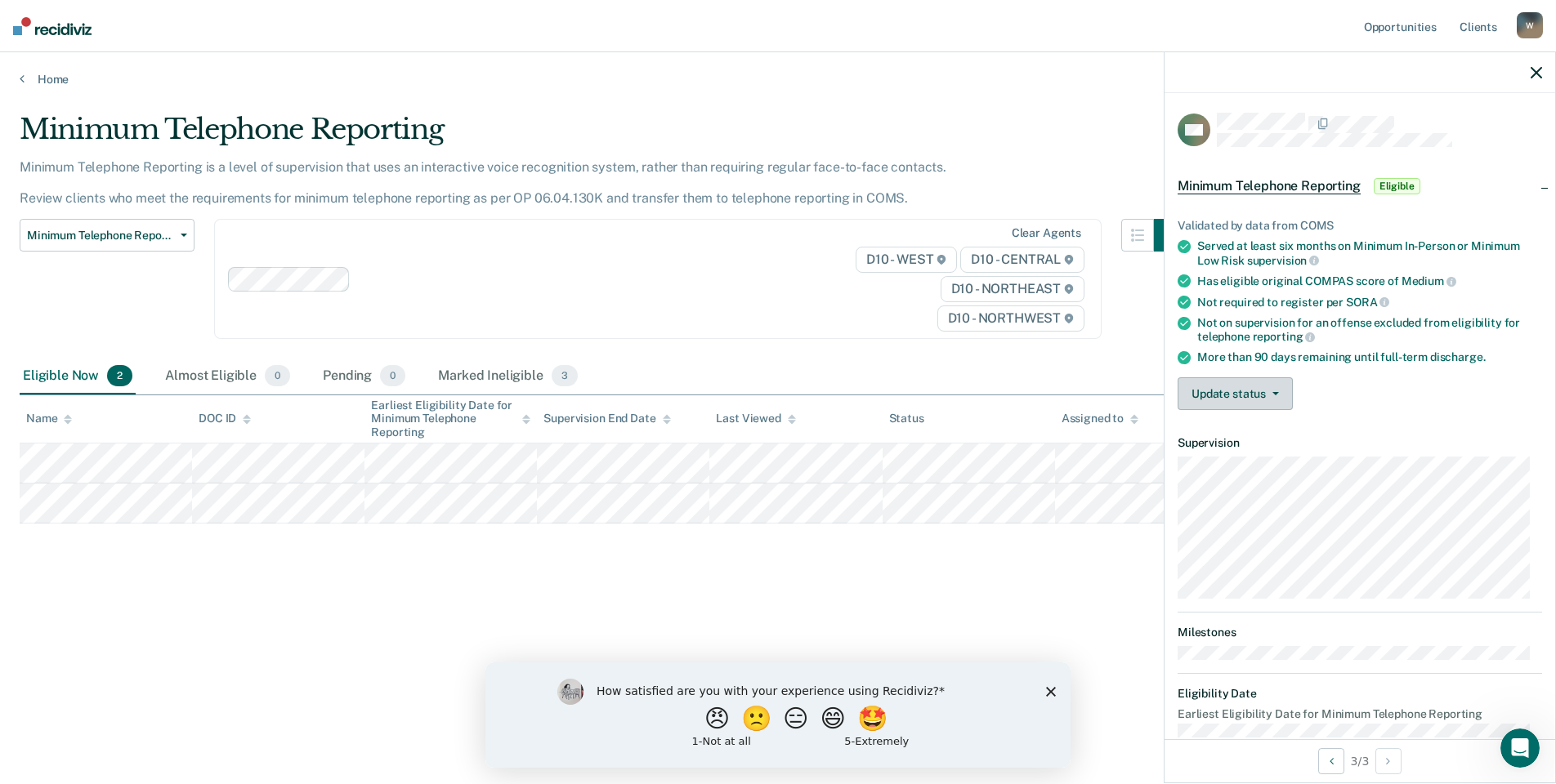
click at [1273, 392] on icon "button" at bounding box center [1275, 394] width 6 height 4
click at [1233, 455] on button "Mark Ineligible" at bounding box center [1256, 459] width 158 height 26
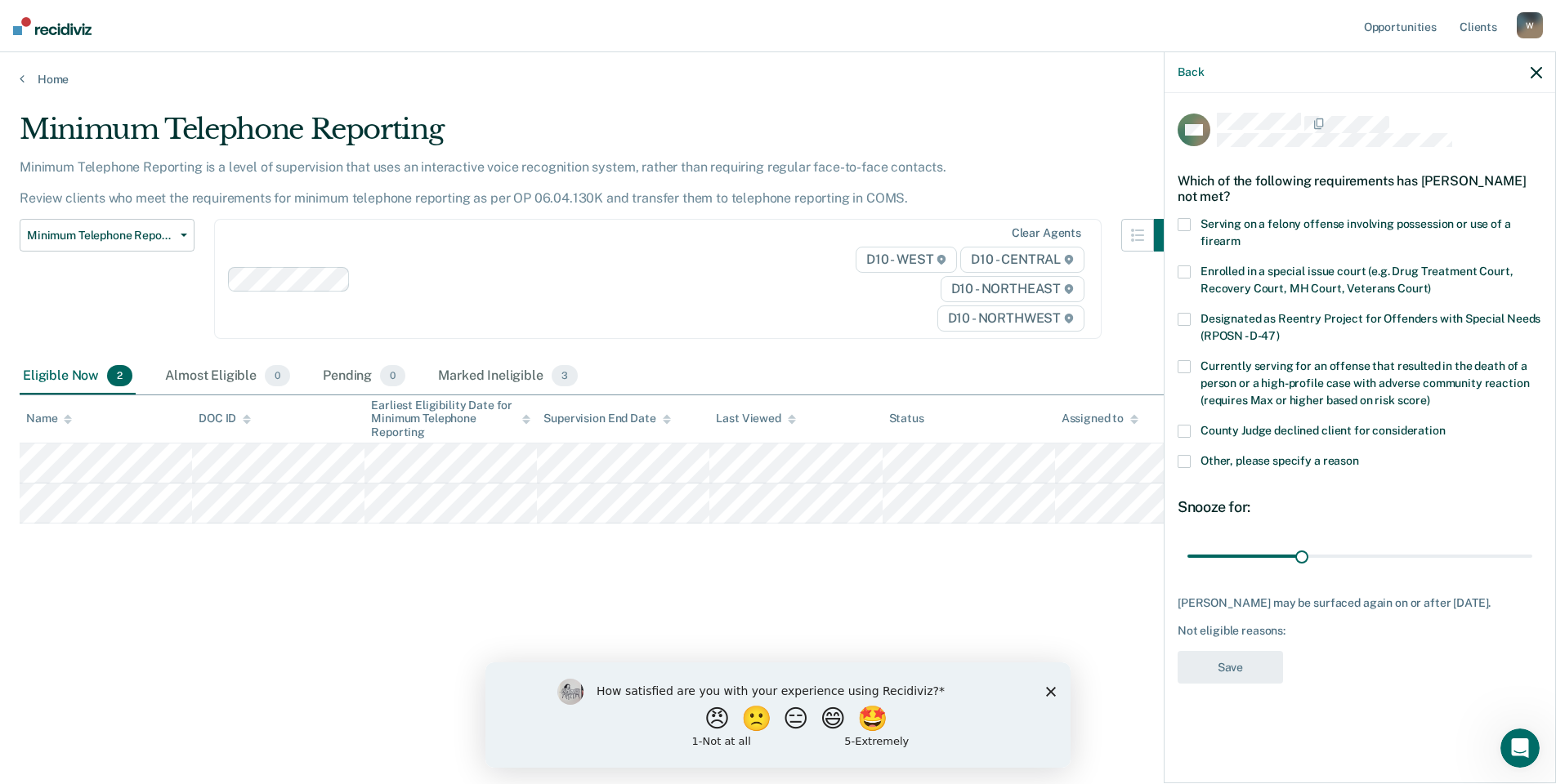
click at [1145, 728] on main "Minimum Telephone Reporting Minimum Telephone Reporting is a level of supervisi…" at bounding box center [778, 433] width 1556 height 693
drag, startPoint x: 1296, startPoint y: 550, endPoint x: 1561, endPoint y: 576, distance: 266.3
type input "90"
click at [1532, 570] on input "range" at bounding box center [1359, 556] width 345 height 29
click at [1188, 461] on span at bounding box center [1184, 461] width 13 height 13
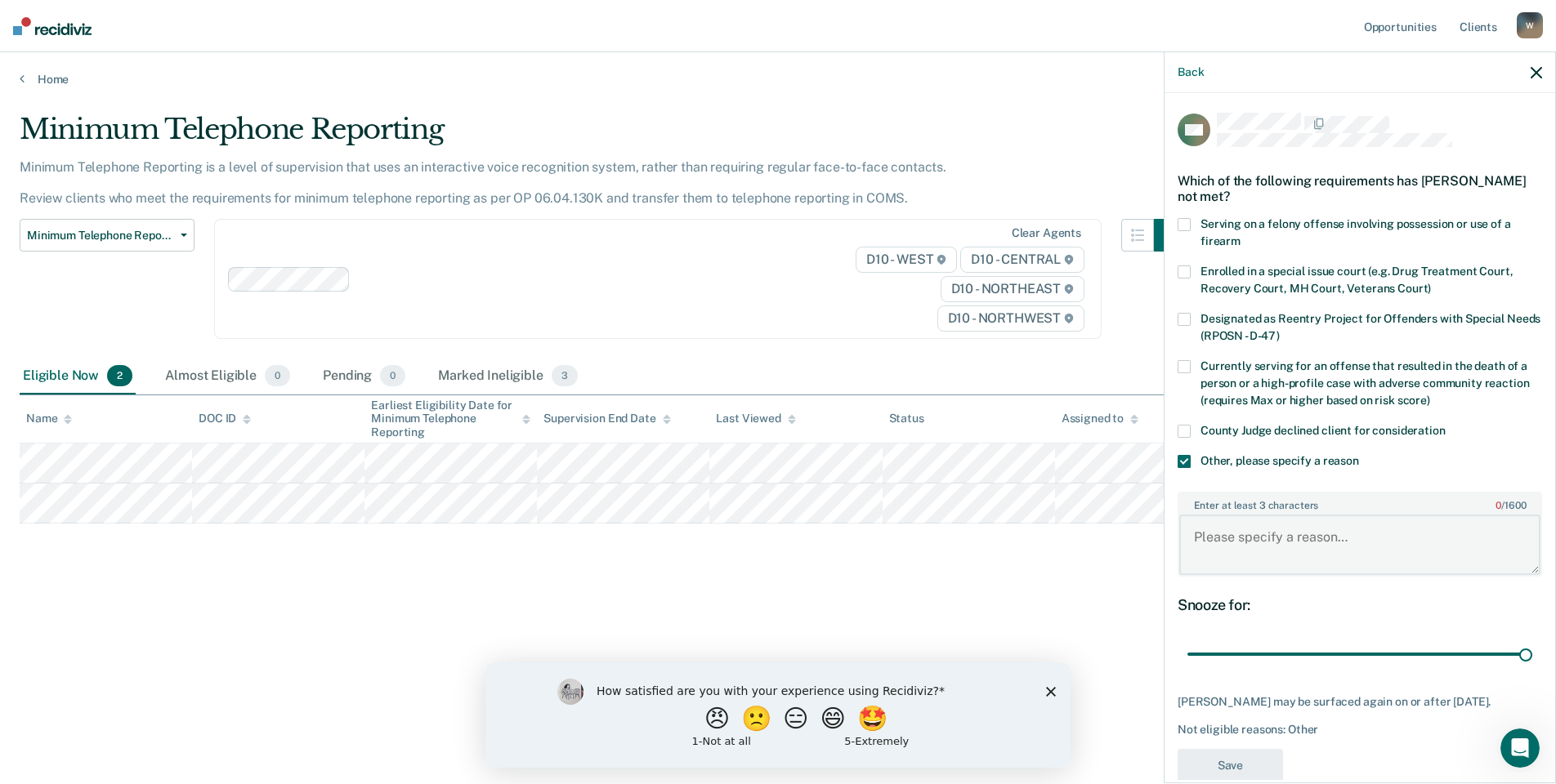
click at [1193, 536] on textarea "Enter at least 3 characters 0 / 1600" at bounding box center [1359, 544] width 361 height 61
type textarea "D"
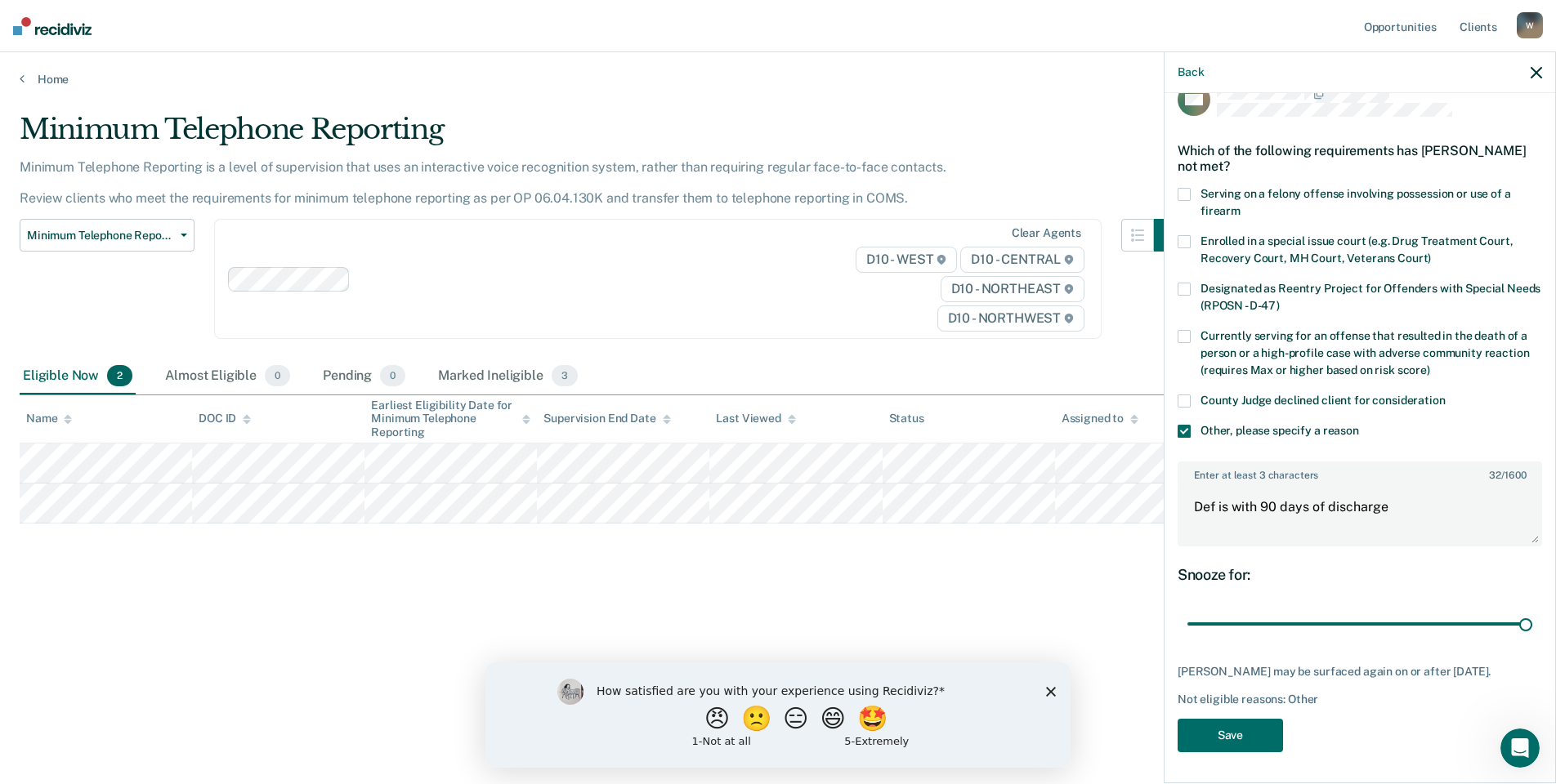
click at [1128, 645] on div "Minimum Telephone Reporting Minimum Telephone Reporting is a level of supervisi…" at bounding box center [778, 387] width 1516 height 549
click at [1231, 509] on textarea "Def is with 90 days of discharge" at bounding box center [1359, 514] width 361 height 61
type textarea "Def is eligible for early discharge"
click at [1235, 731] on button "Save" at bounding box center [1230, 735] width 105 height 33
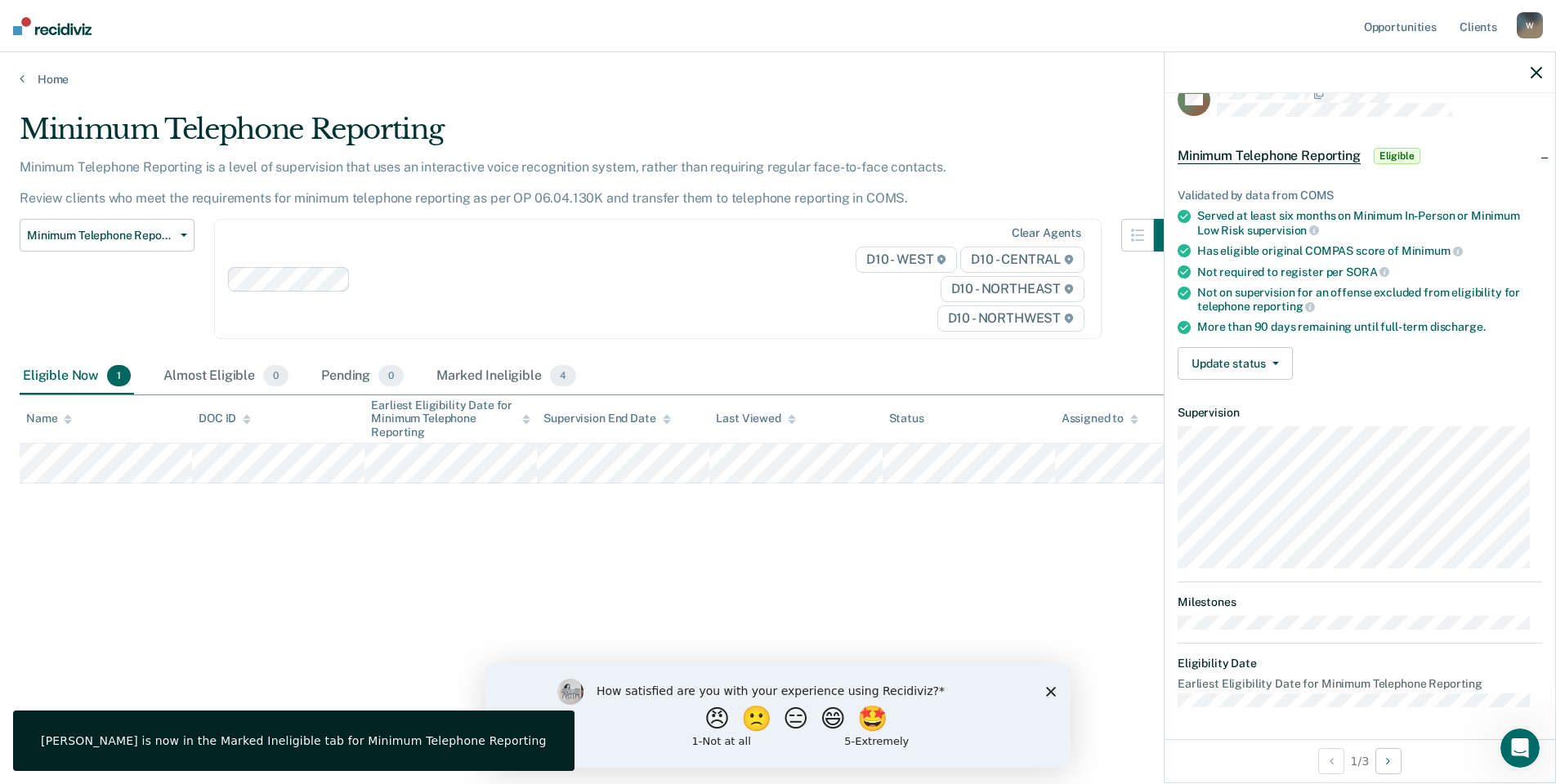
scroll to position [29, 0]
click at [1273, 359] on button "Update status" at bounding box center [1234, 364] width 115 height 33
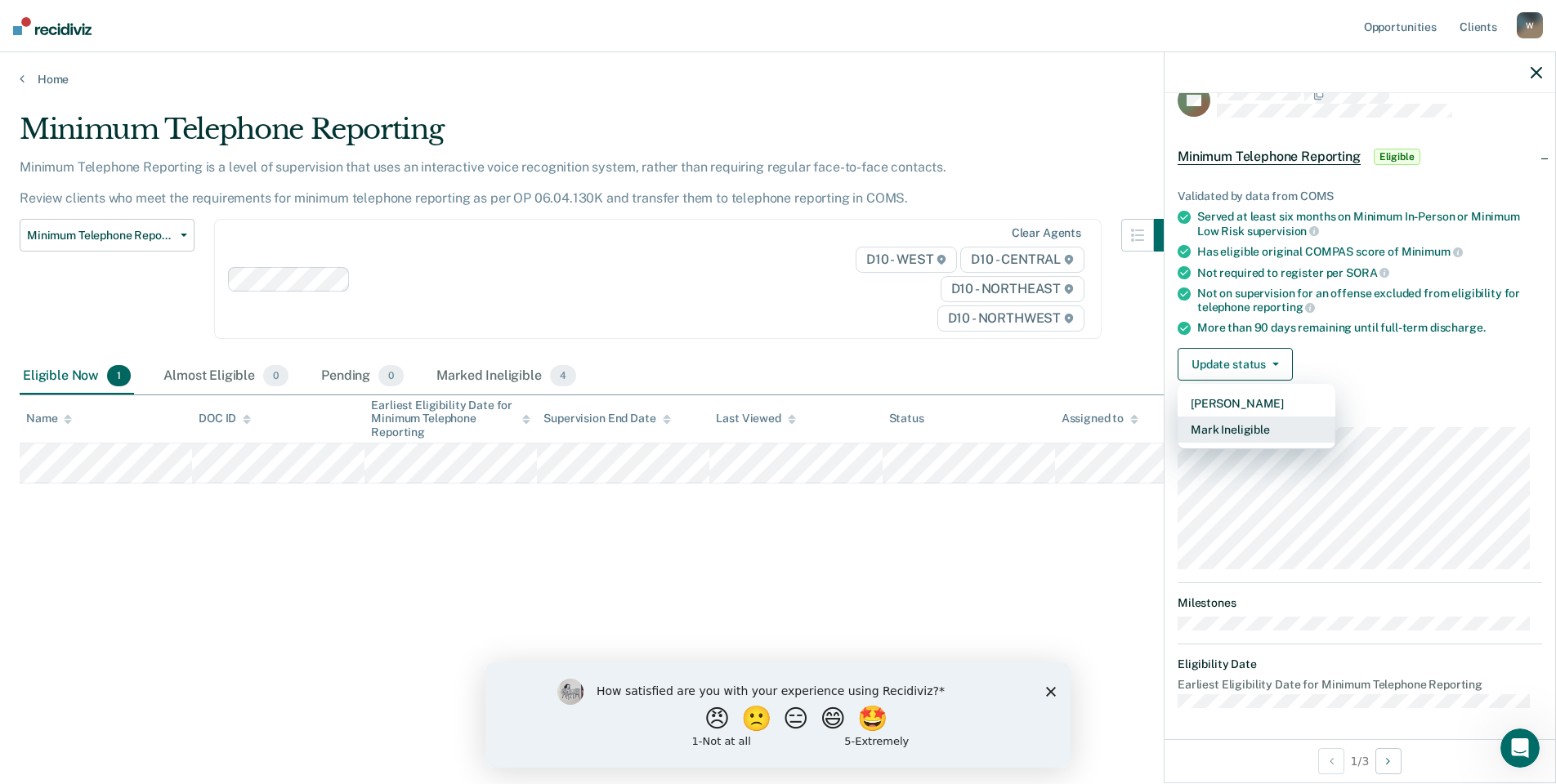
click at [1265, 431] on button "Mark Ineligible" at bounding box center [1256, 429] width 158 height 26
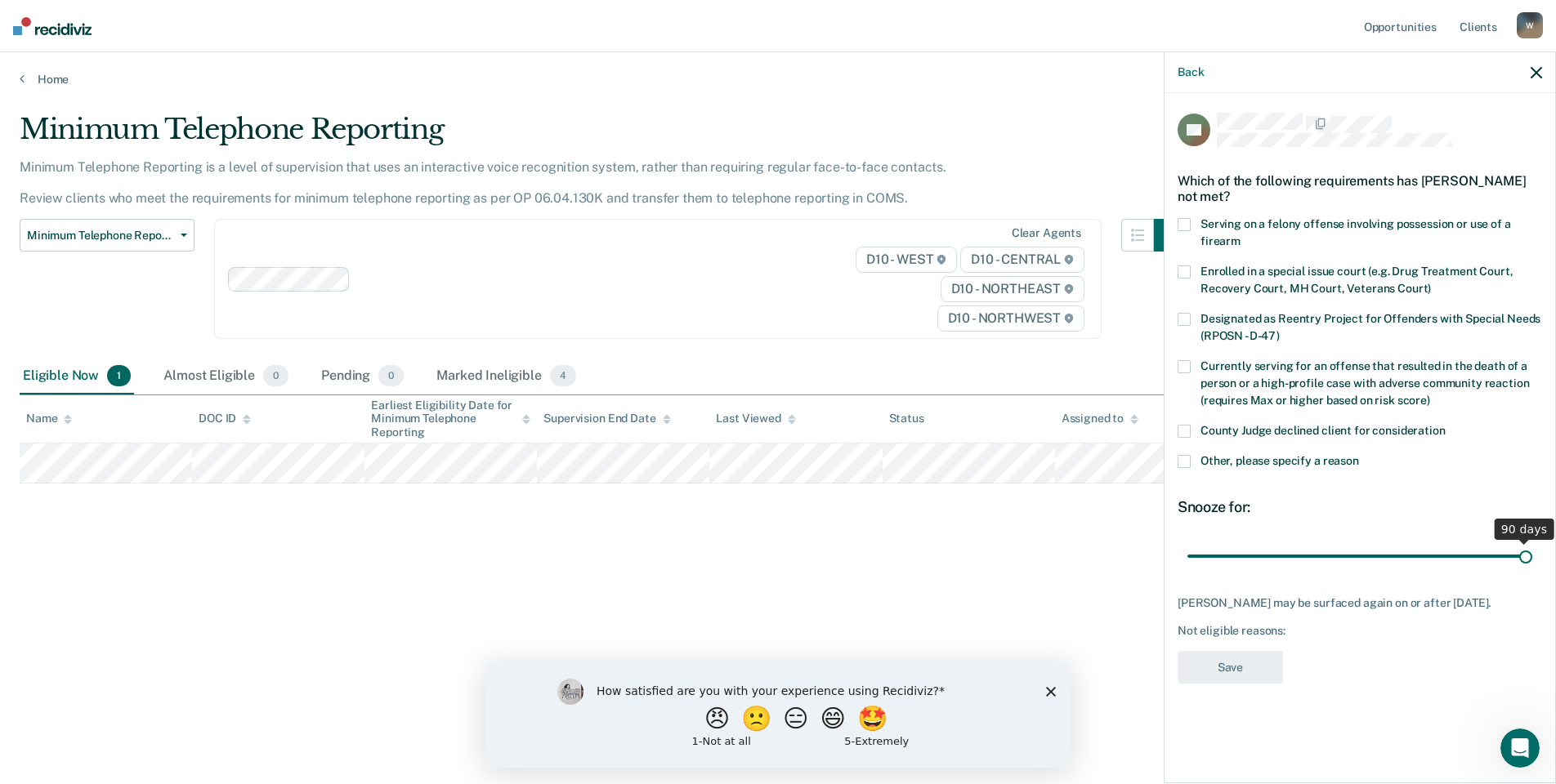
drag, startPoint x: 1301, startPoint y: 552, endPoint x: 1561, endPoint y: 592, distance: 263.1
type input "90"
click at [1532, 570] on input "range" at bounding box center [1359, 556] width 345 height 29
click at [1188, 460] on span at bounding box center [1184, 461] width 13 height 13
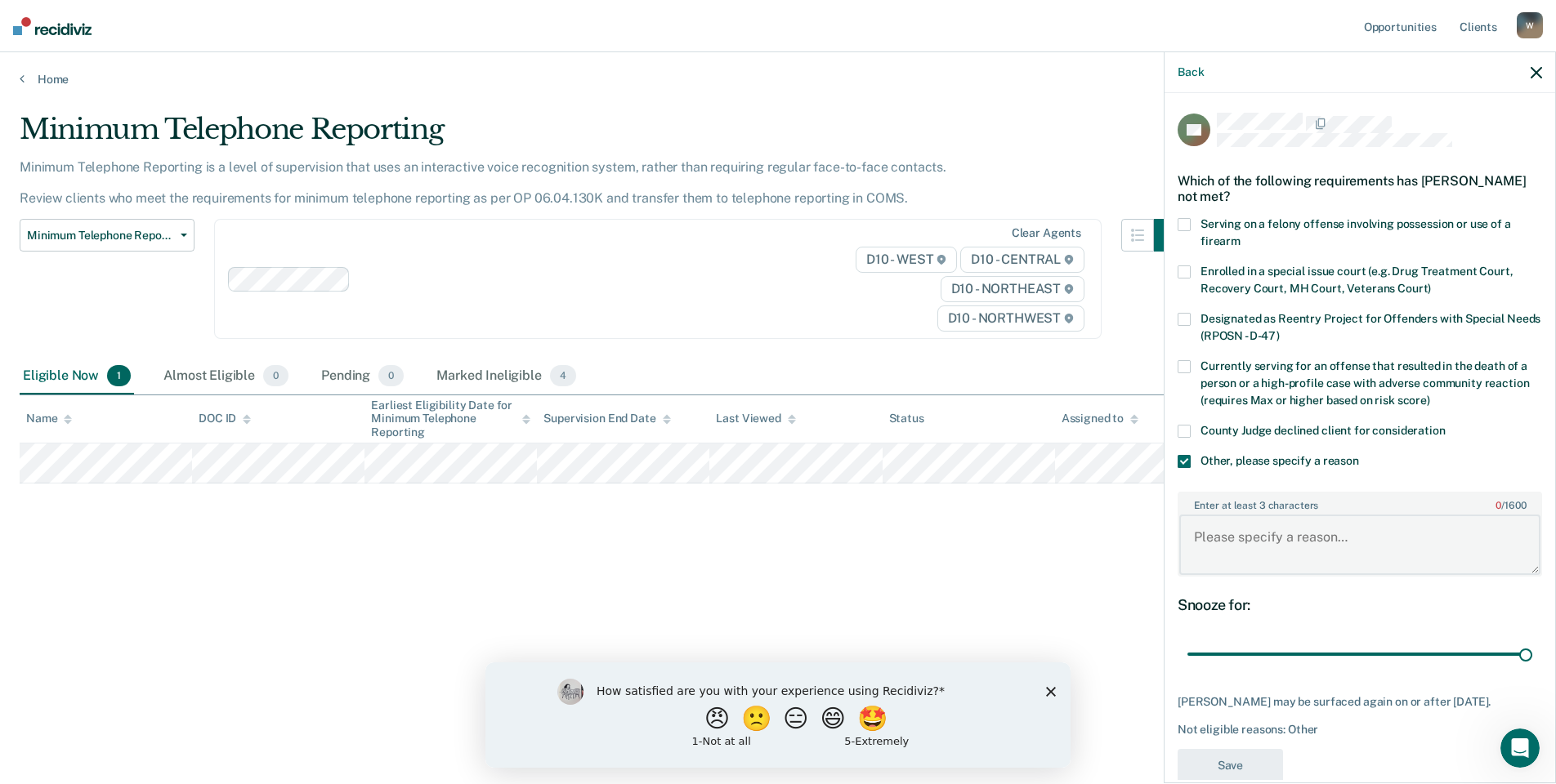
click at [1239, 545] on textarea "Enter at least 3 characters 0 / 1600" at bounding box center [1359, 544] width 361 height 61
type textarea "Def is waiting for discharge from [GEOGRAPHIC_DATA]."
click at [1237, 753] on button "Save" at bounding box center [1230, 765] width 105 height 33
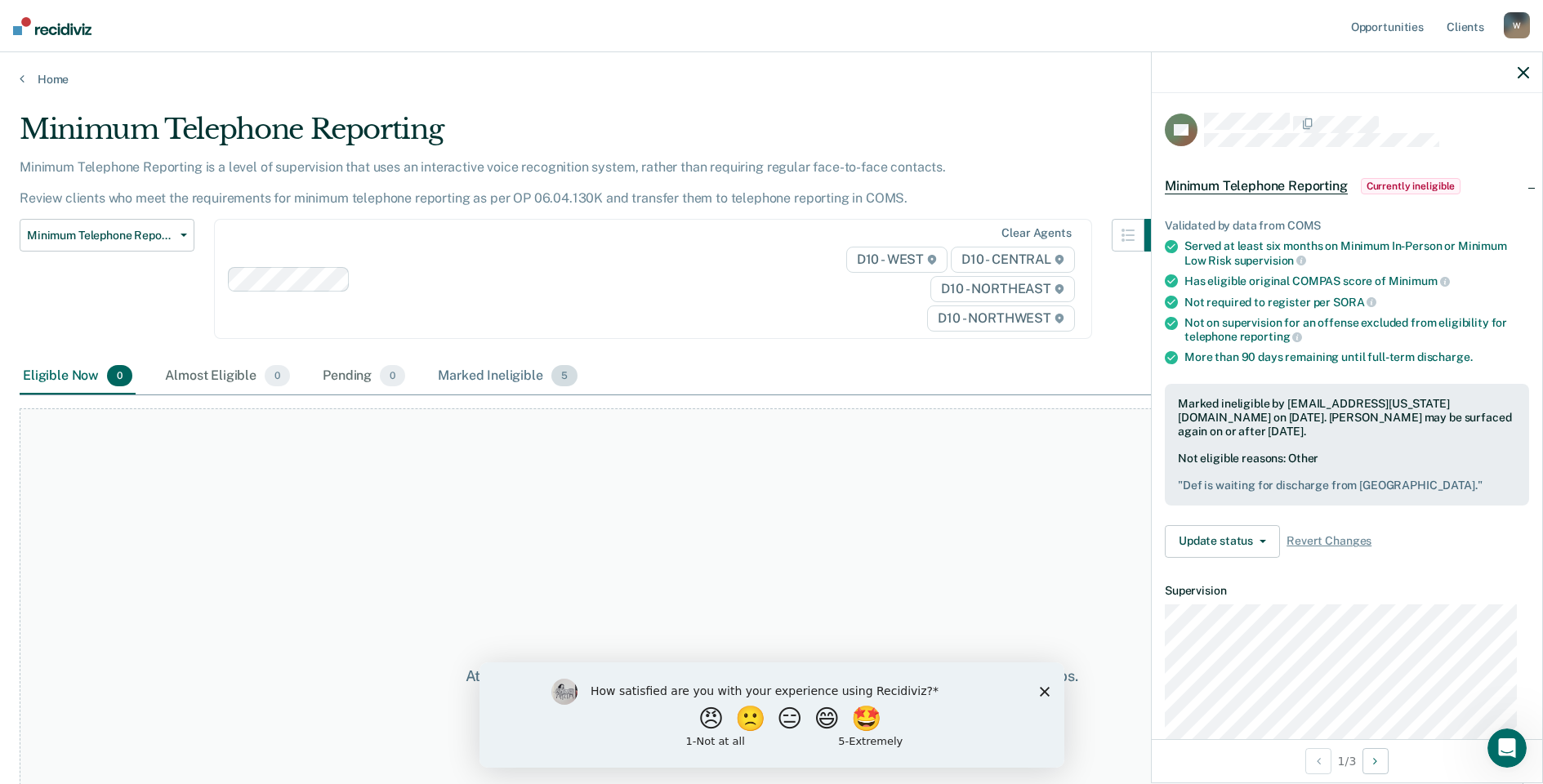
click at [489, 371] on div "Marked Ineligible 5" at bounding box center [507, 377] width 146 height 36
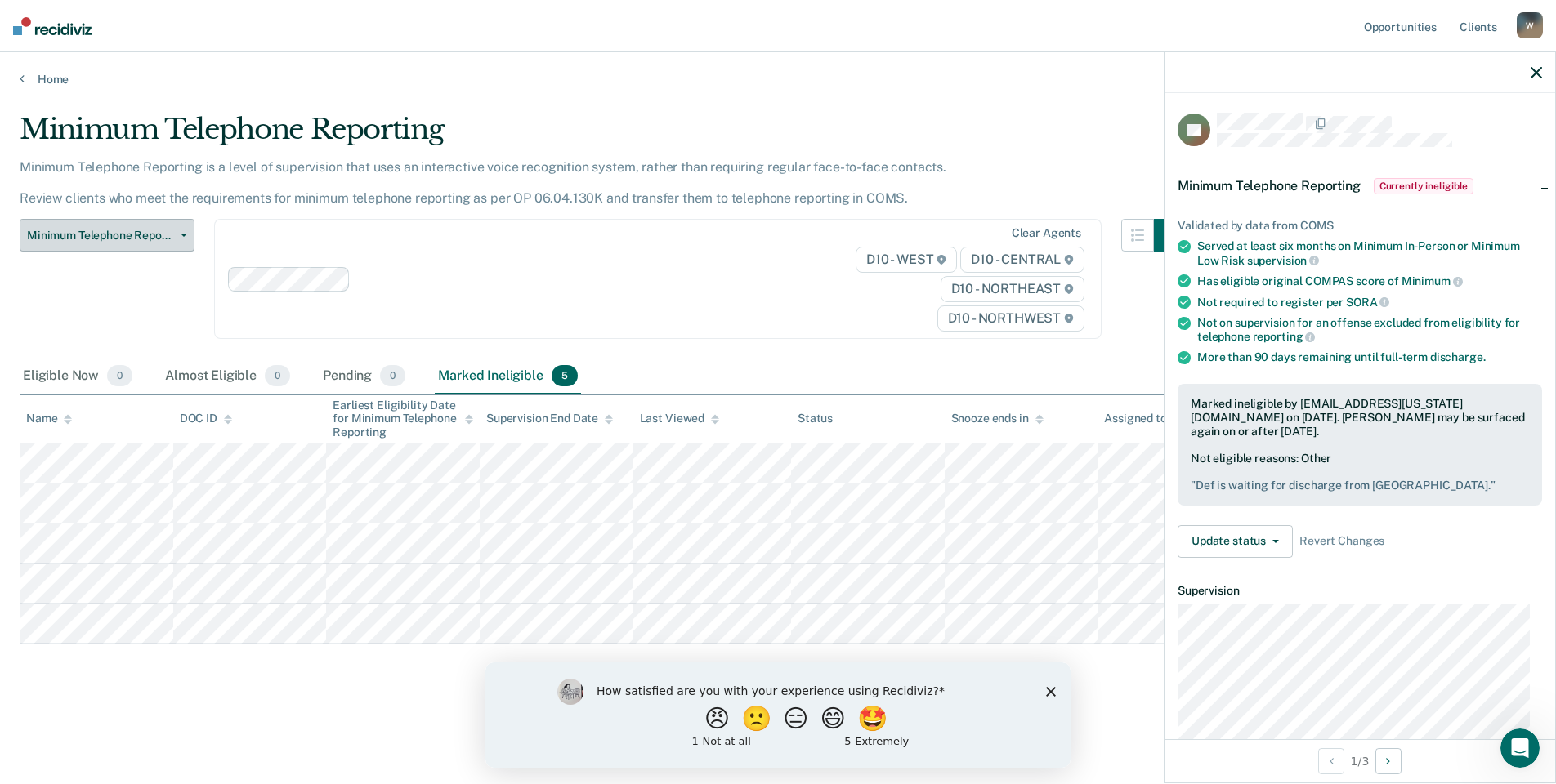
click at [179, 230] on button "Minimum Telephone Reporting" at bounding box center [107, 235] width 175 height 33
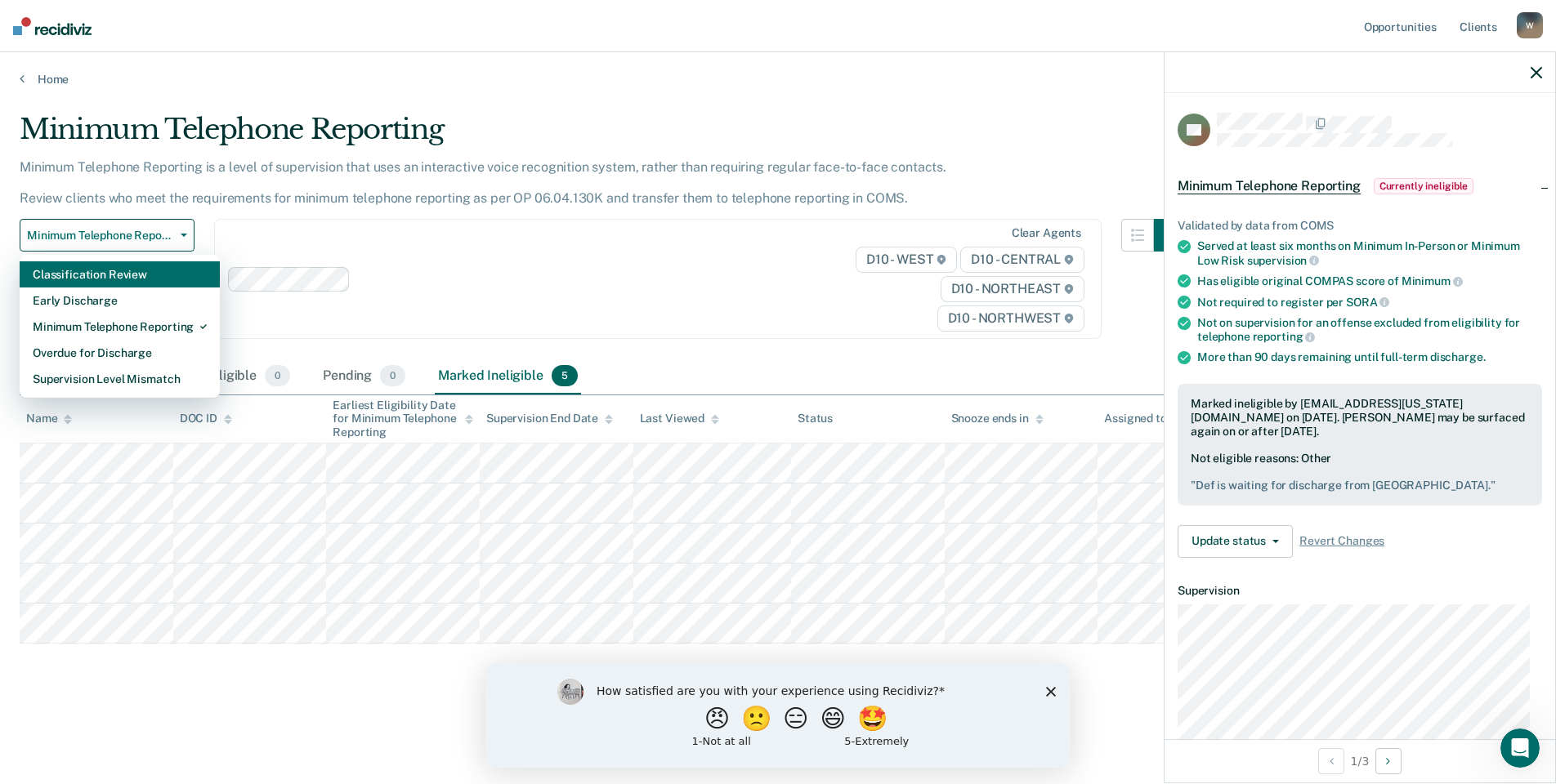
click at [111, 273] on div "Classification Review" at bounding box center [120, 274] width 174 height 26
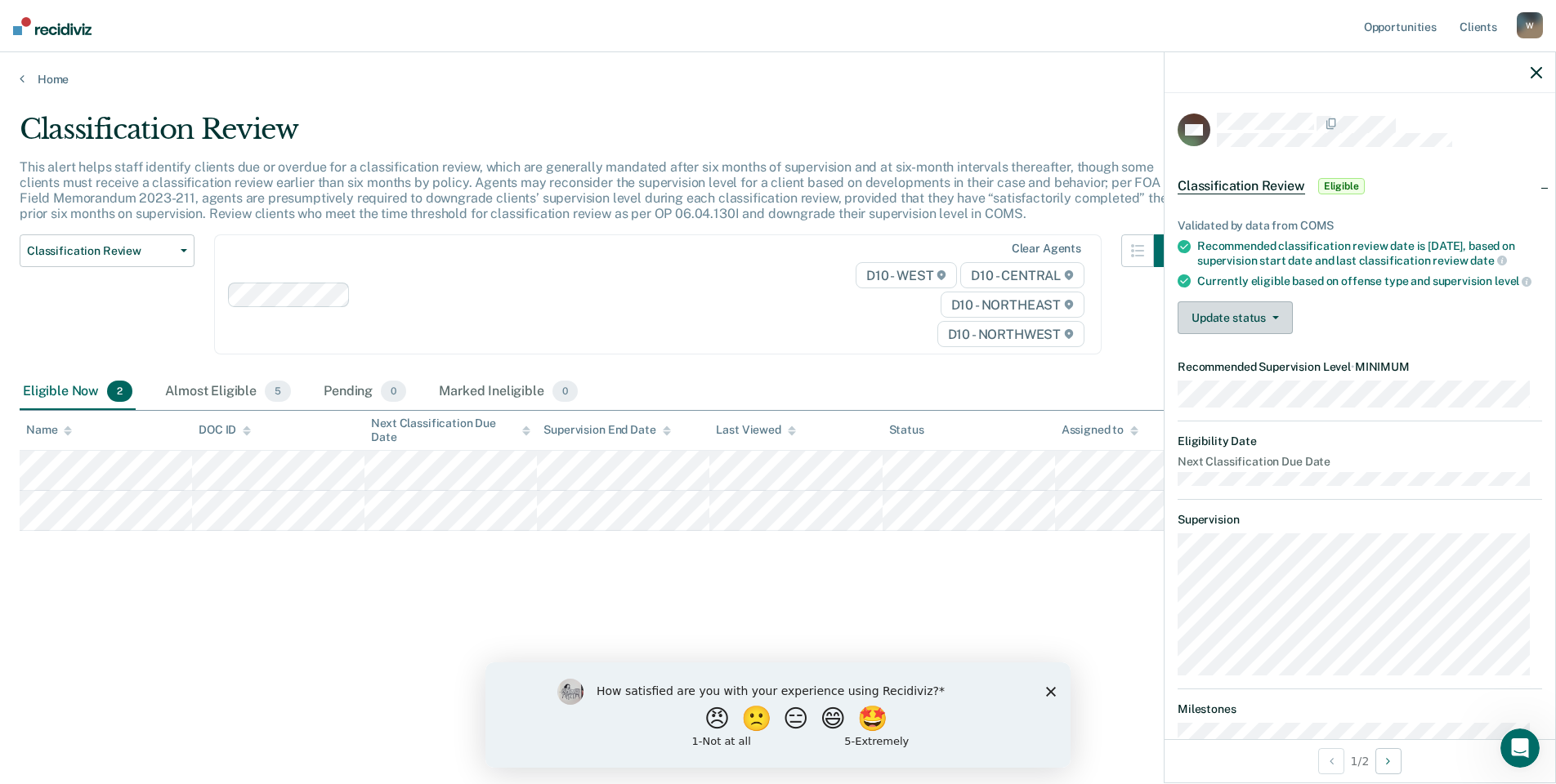
click at [1282, 330] on button "Update status" at bounding box center [1234, 318] width 115 height 33
click at [1221, 391] on button "Mark Ineligible" at bounding box center [1256, 383] width 158 height 26
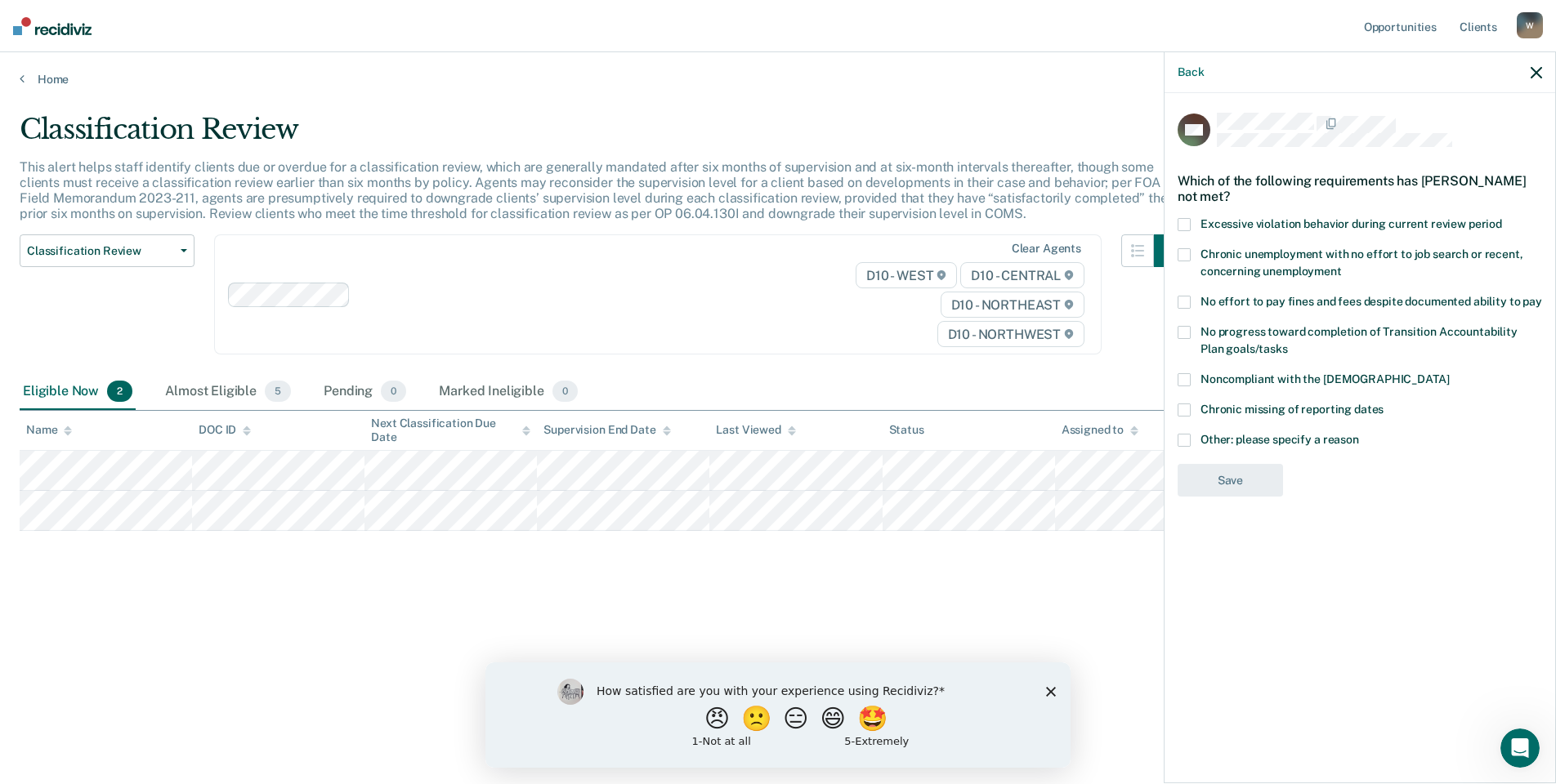
click at [1186, 437] on span at bounding box center [1184, 440] width 13 height 13
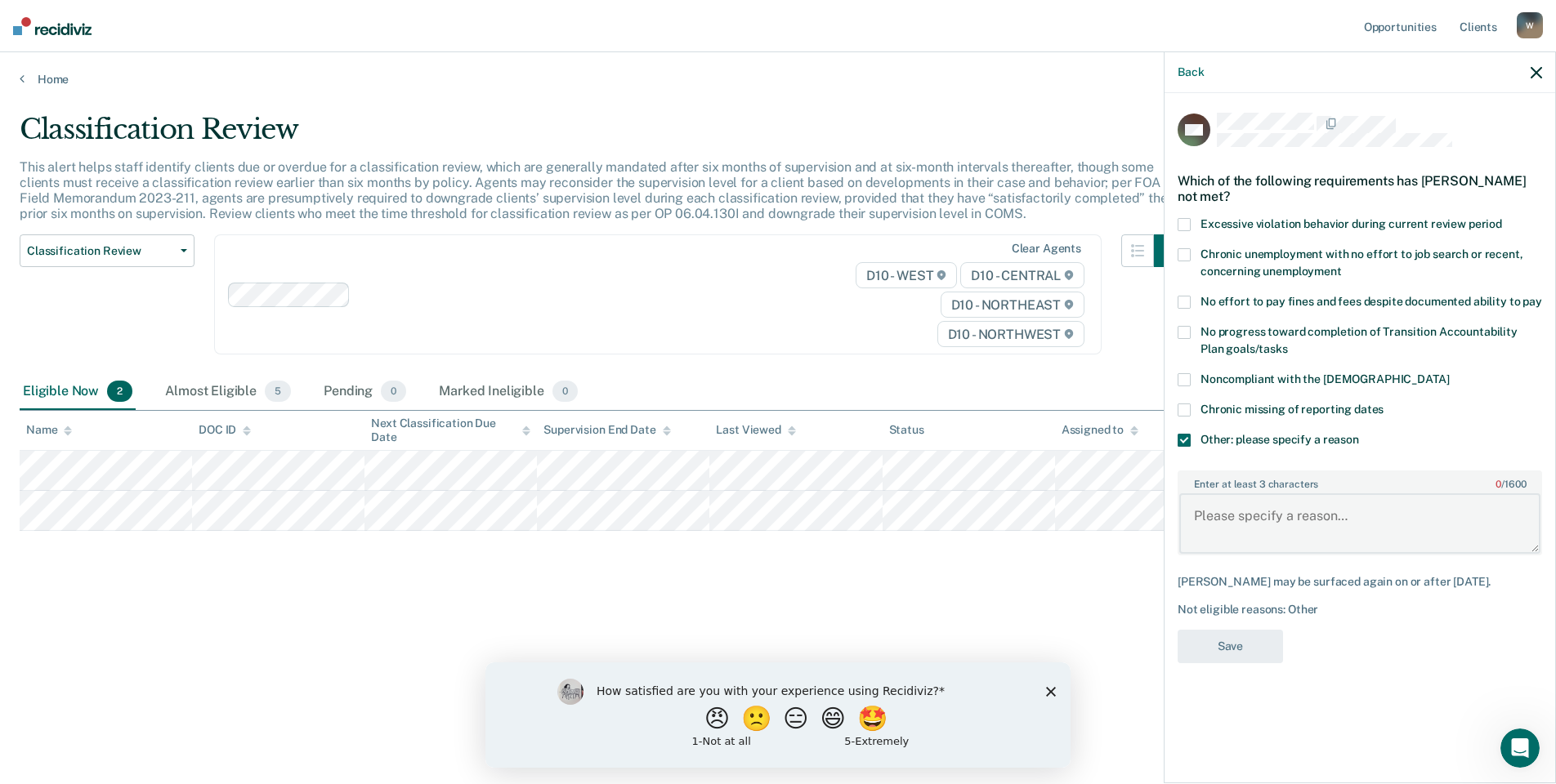
click at [1214, 512] on textarea "Enter at least 3 characters 0 / 1600" at bounding box center [1359, 523] width 361 height 61
type textarea "Def is in the middle of a PV"
click at [1240, 638] on button "Save" at bounding box center [1230, 646] width 105 height 33
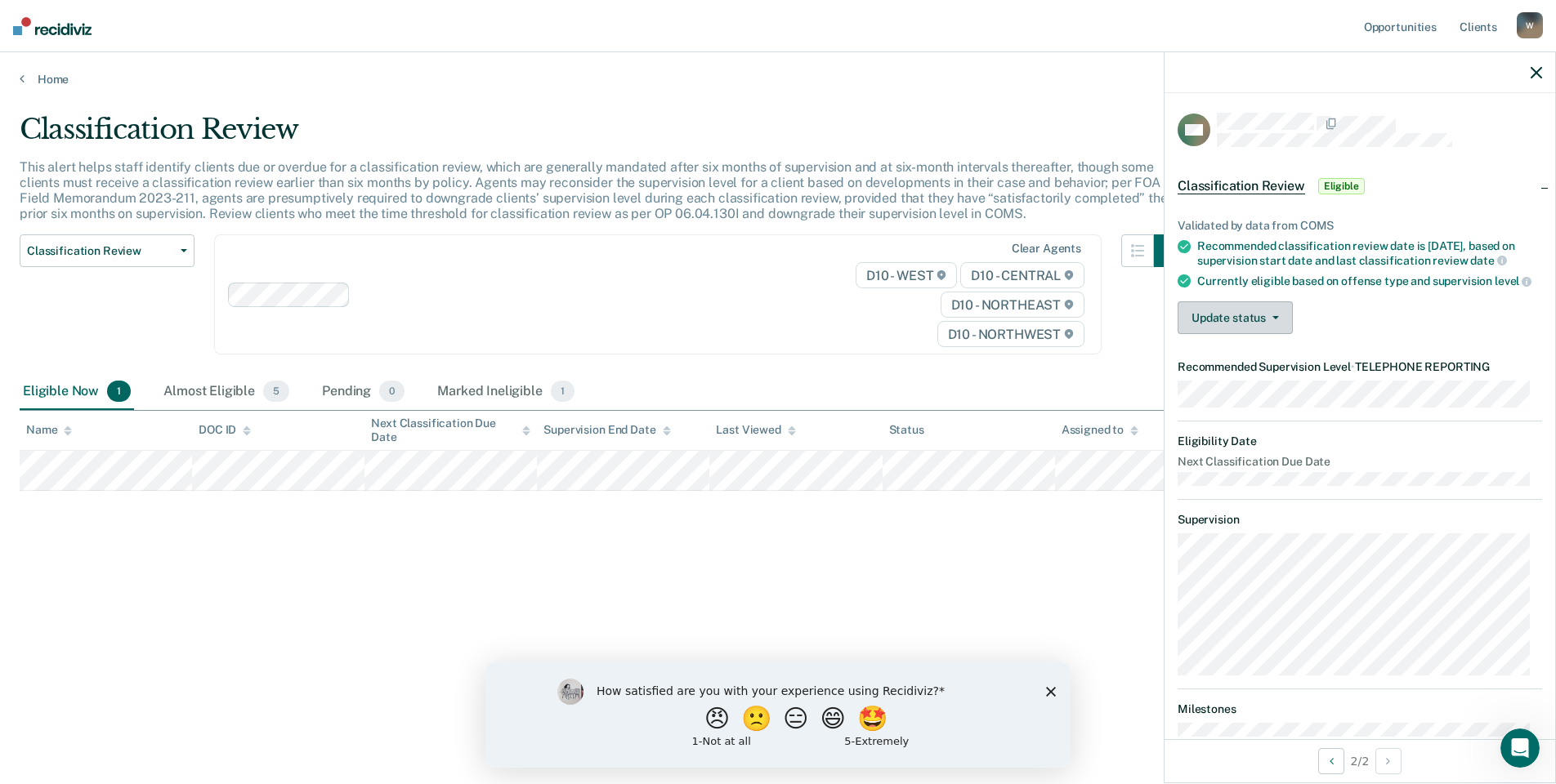
click at [1279, 334] on button "Update status" at bounding box center [1234, 318] width 115 height 33
click at [1242, 370] on button "[PERSON_NAME]" at bounding box center [1256, 357] width 158 height 26
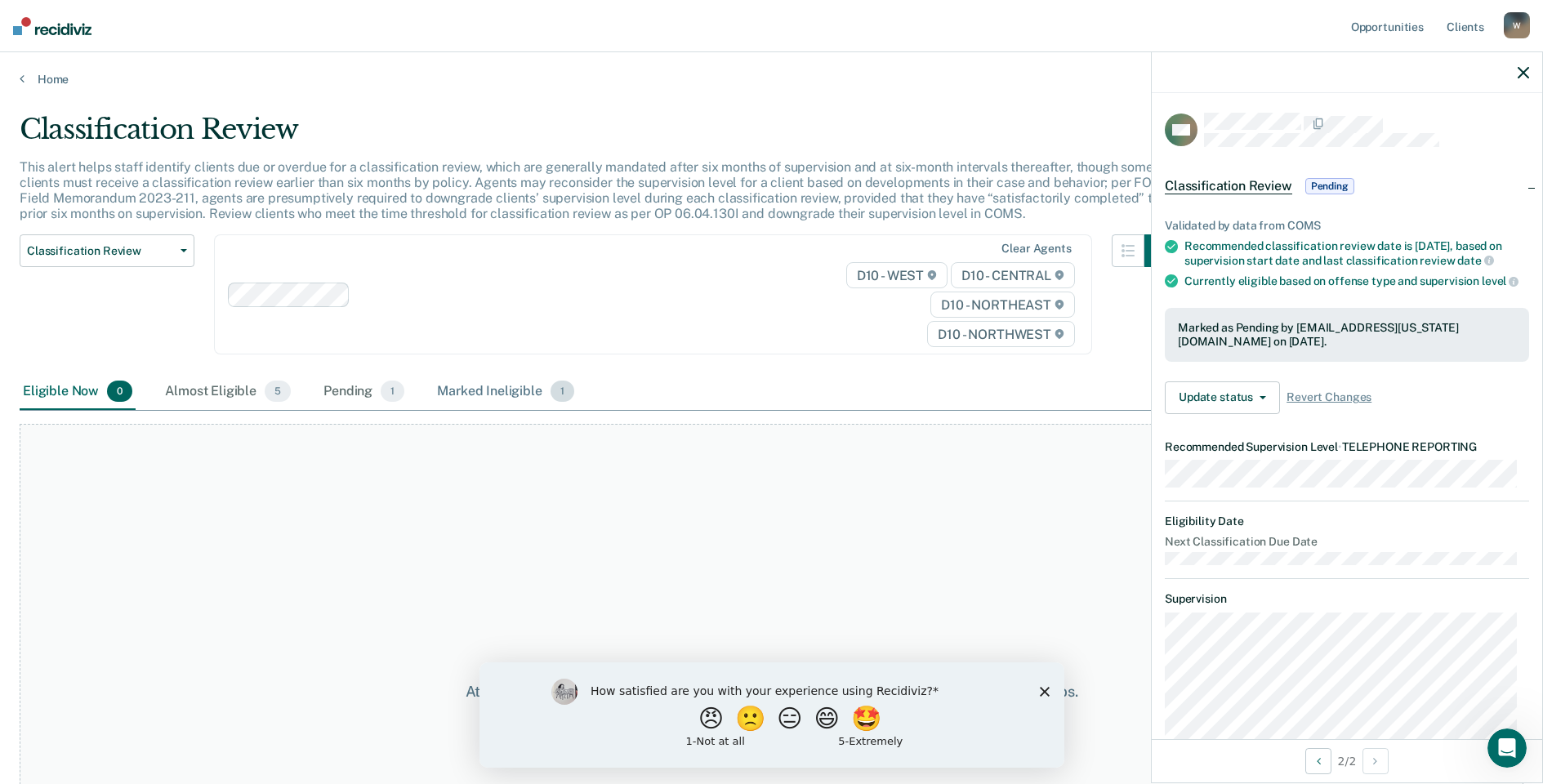
click at [496, 387] on div "Marked Ineligible 1" at bounding box center [505, 392] width 144 height 36
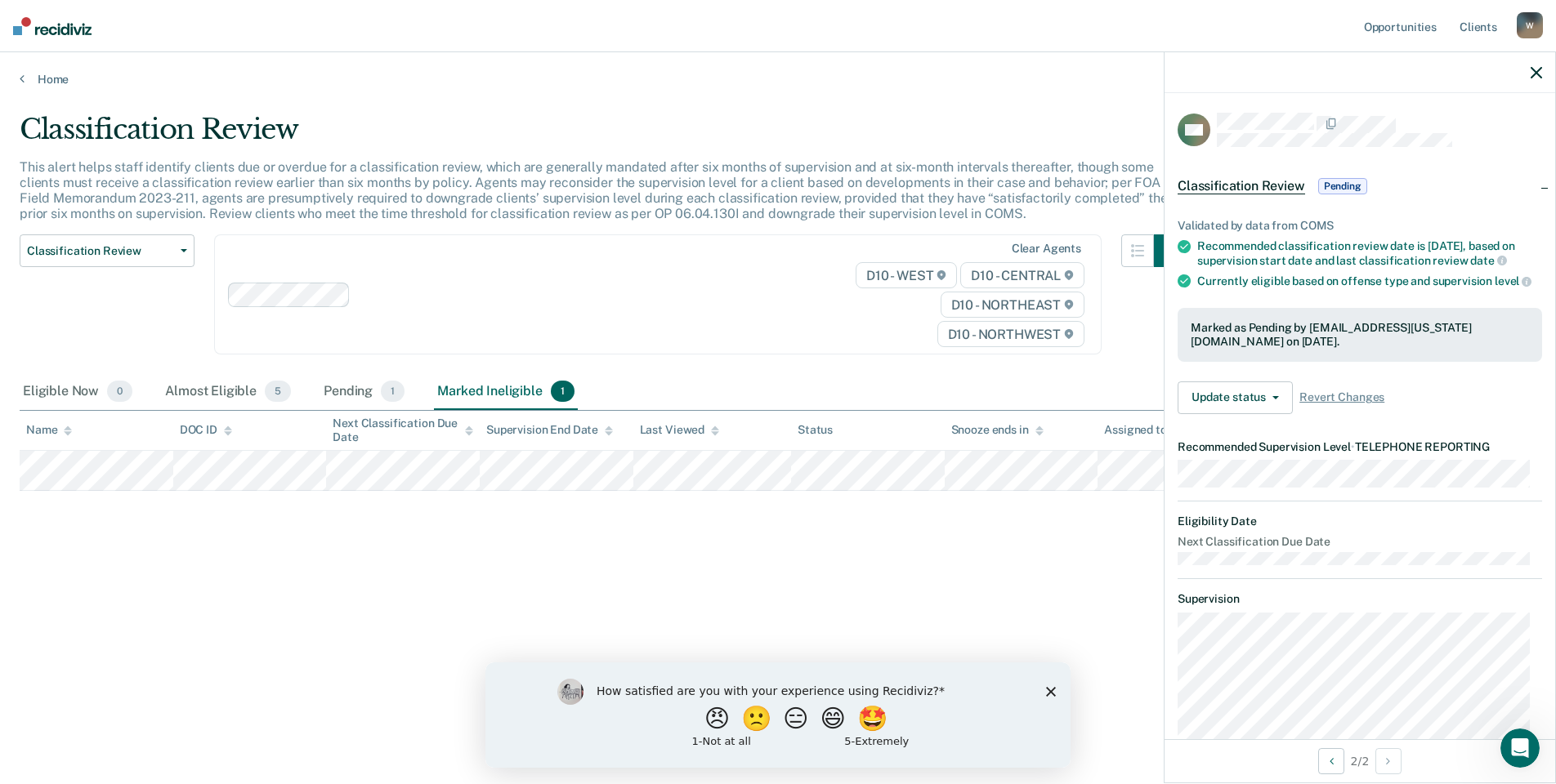
click at [1531, 67] on icon "button" at bounding box center [1536, 72] width 12 height 12
